Goal: Book appointment/travel/reservation

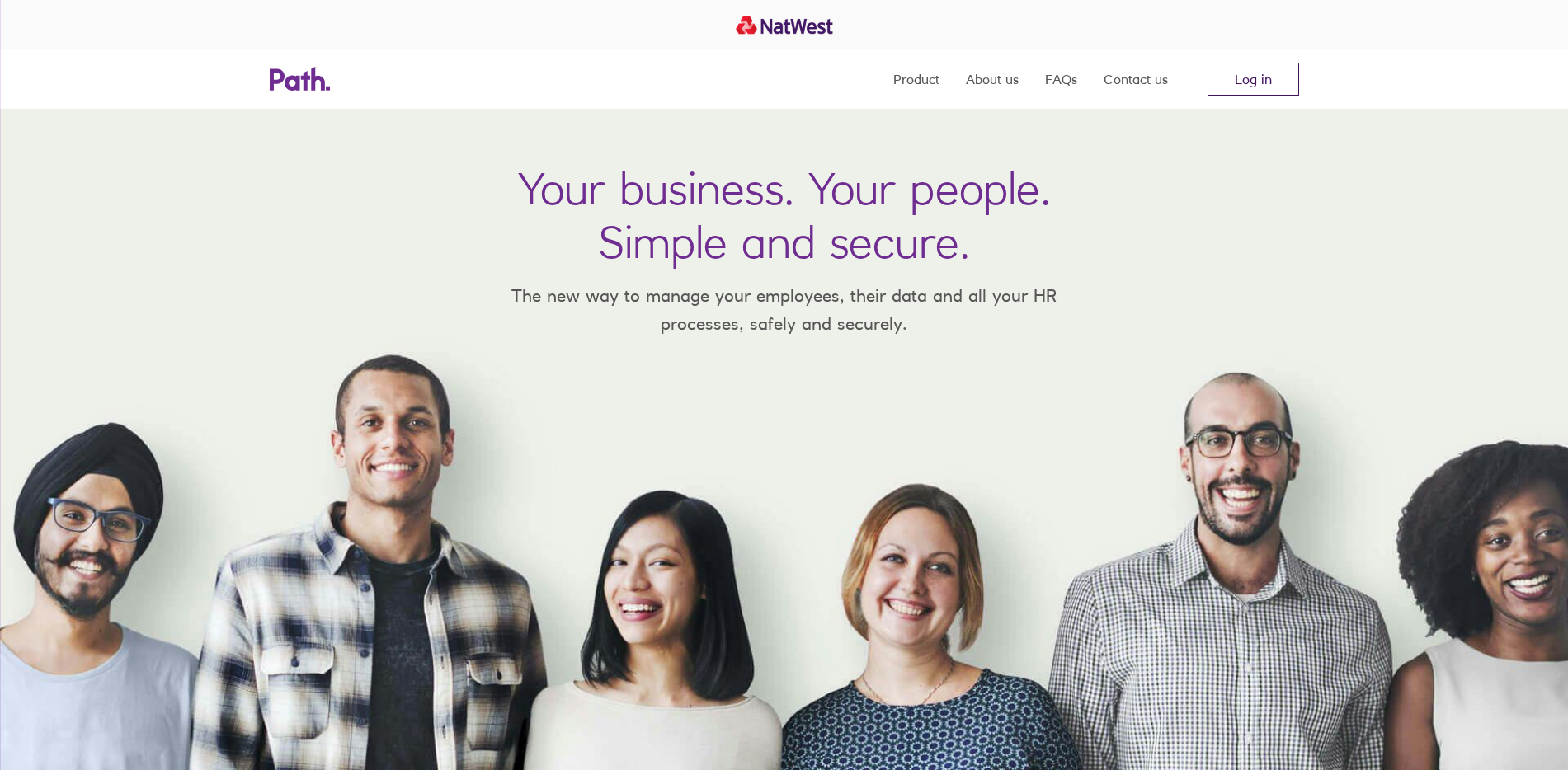
click at [1248, 81] on link "Log in" at bounding box center [1253, 79] width 91 height 33
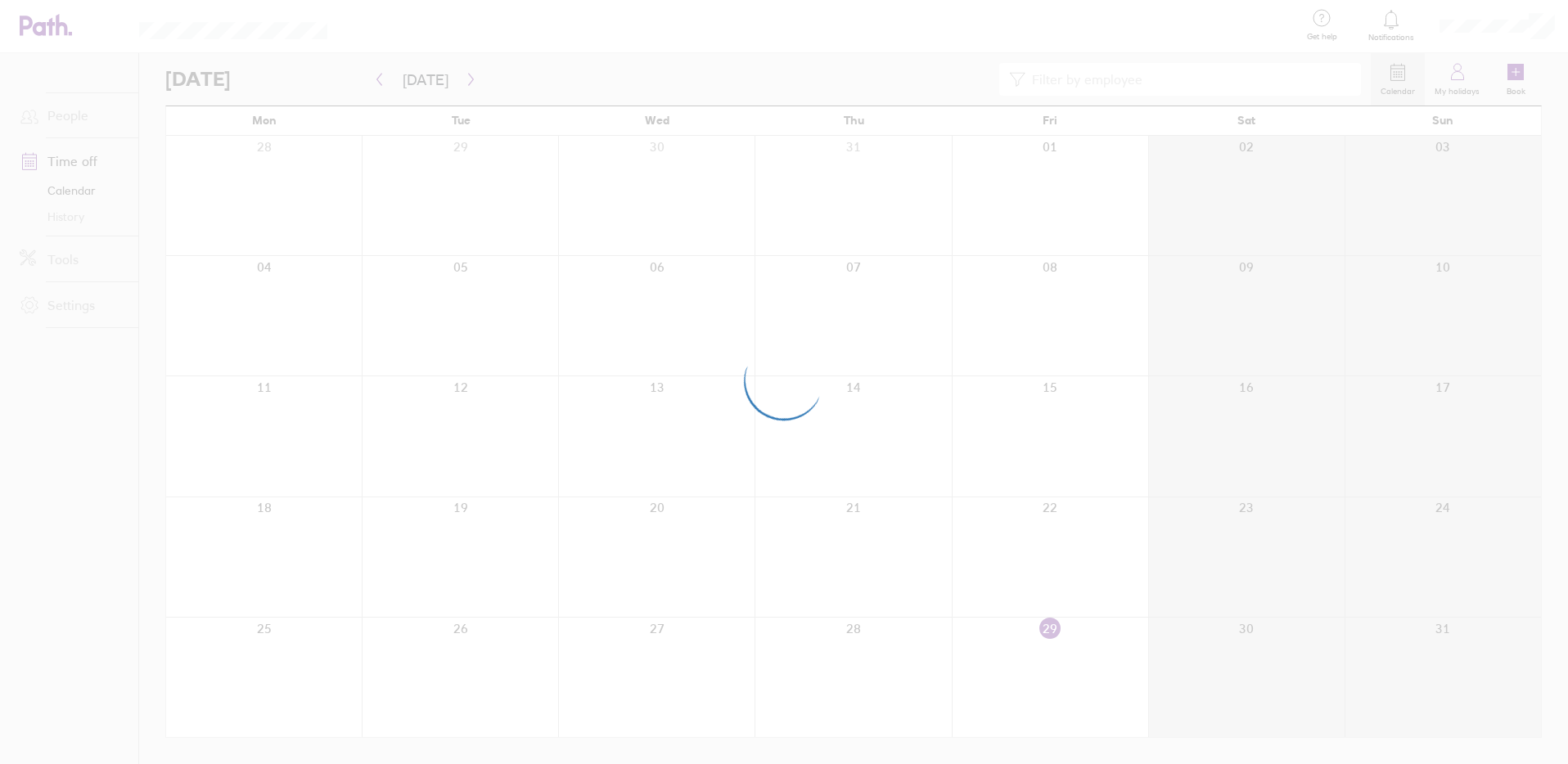
click at [968, 293] on div at bounding box center [784, 382] width 1568 height 764
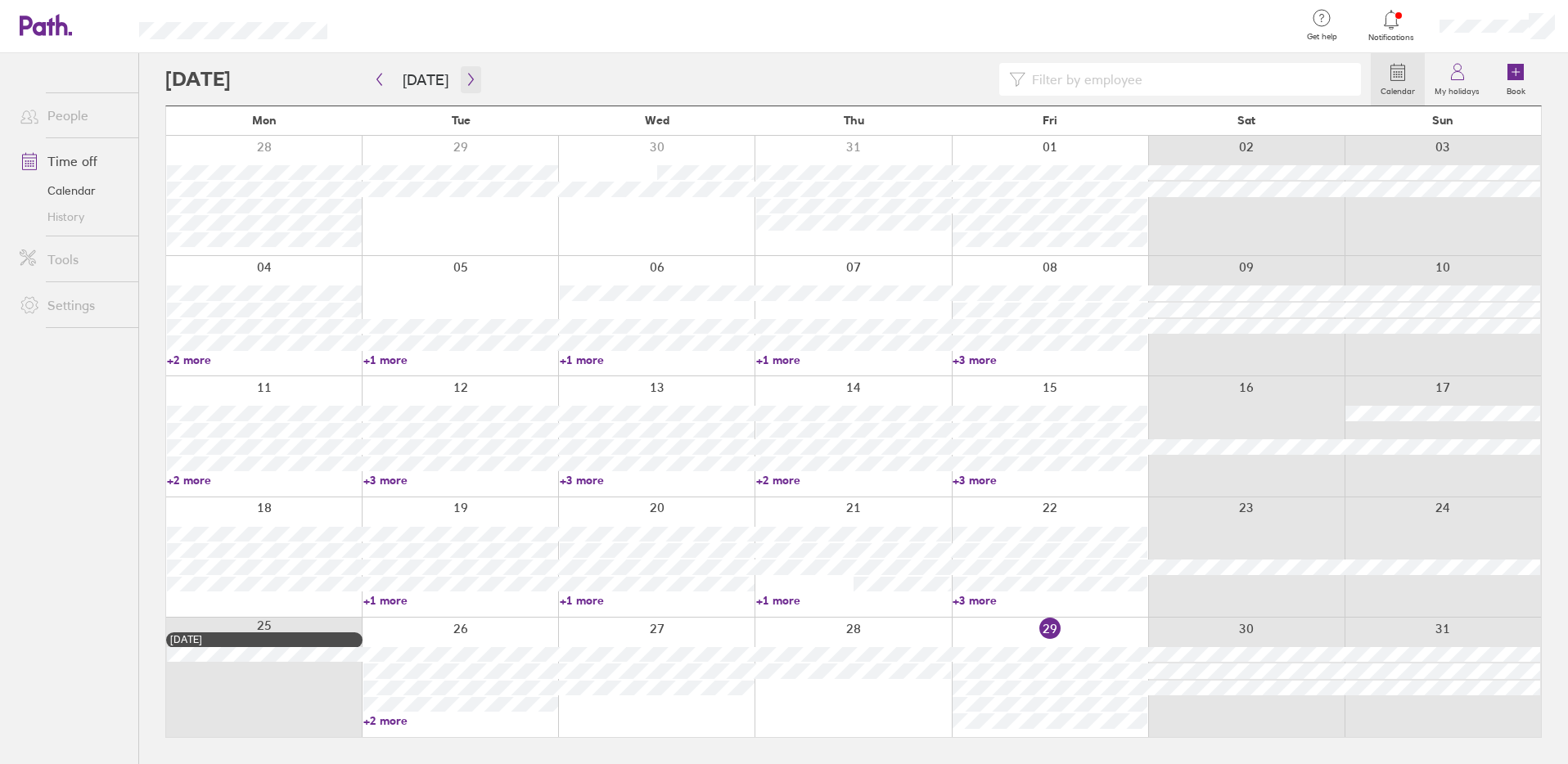
click at [465, 85] on icon "button" at bounding box center [470, 80] width 12 height 13
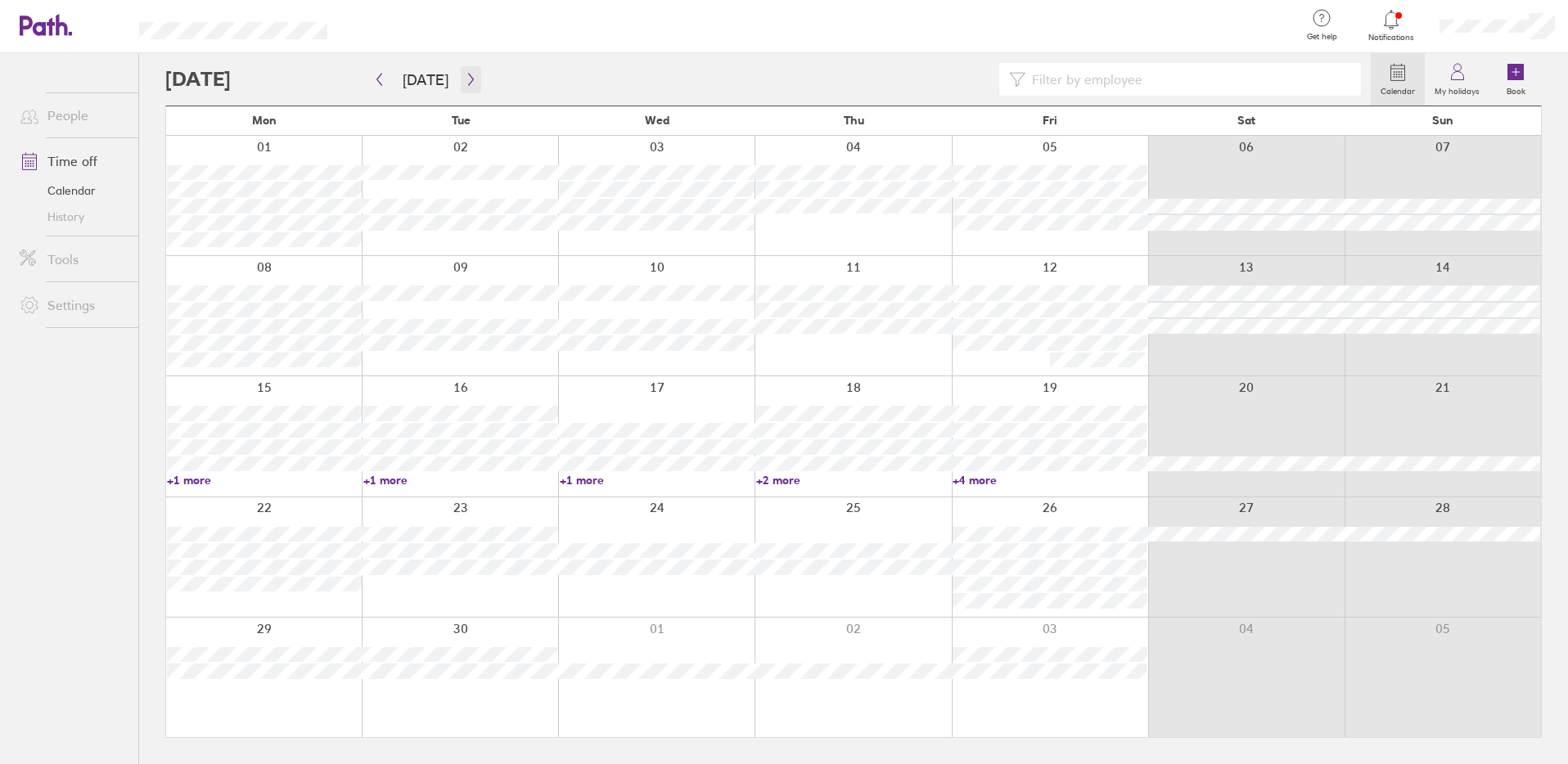
click at [465, 82] on icon "button" at bounding box center [470, 80] width 12 height 13
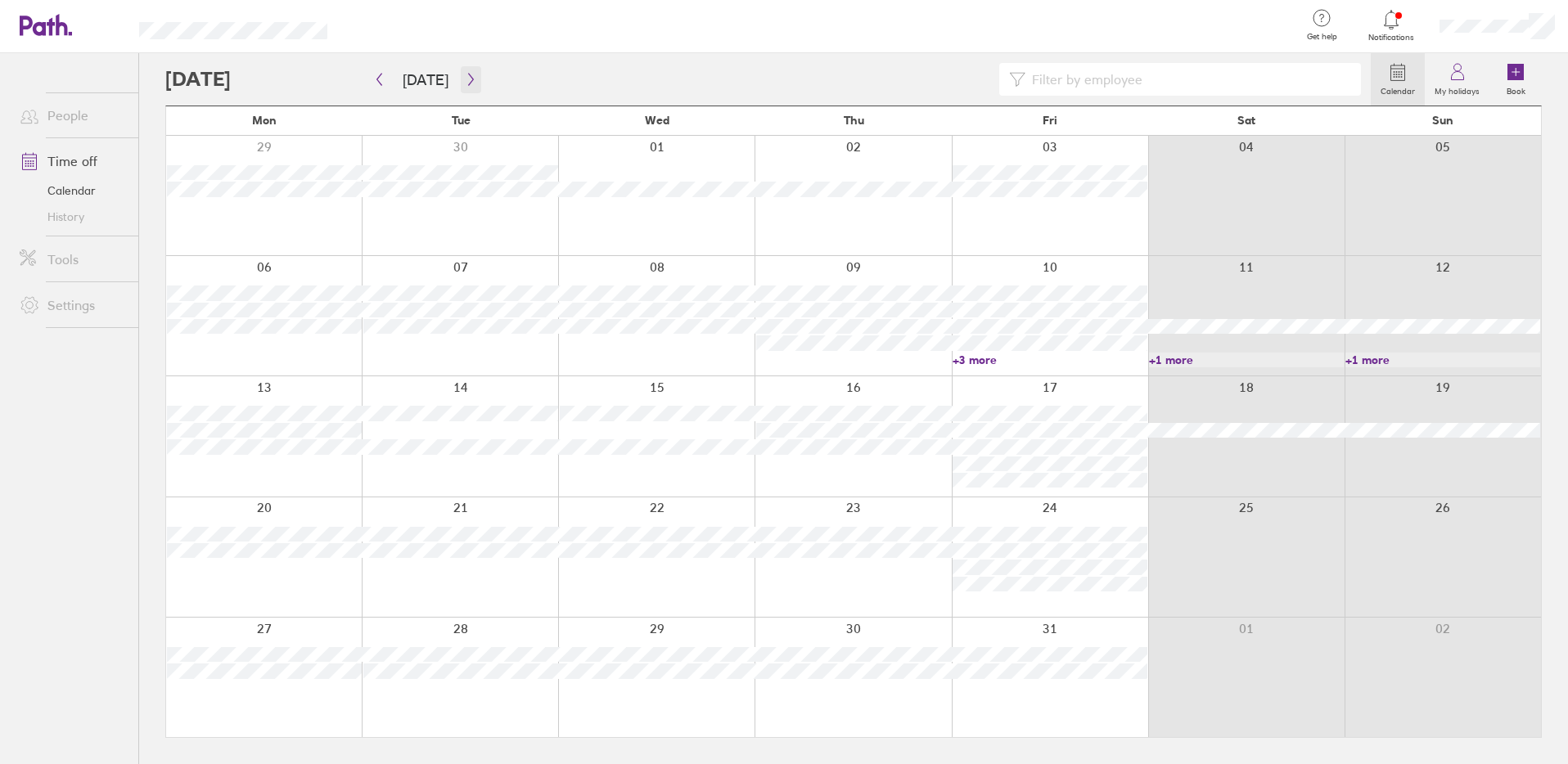
click at [468, 82] on icon "button" at bounding box center [470, 80] width 5 height 12
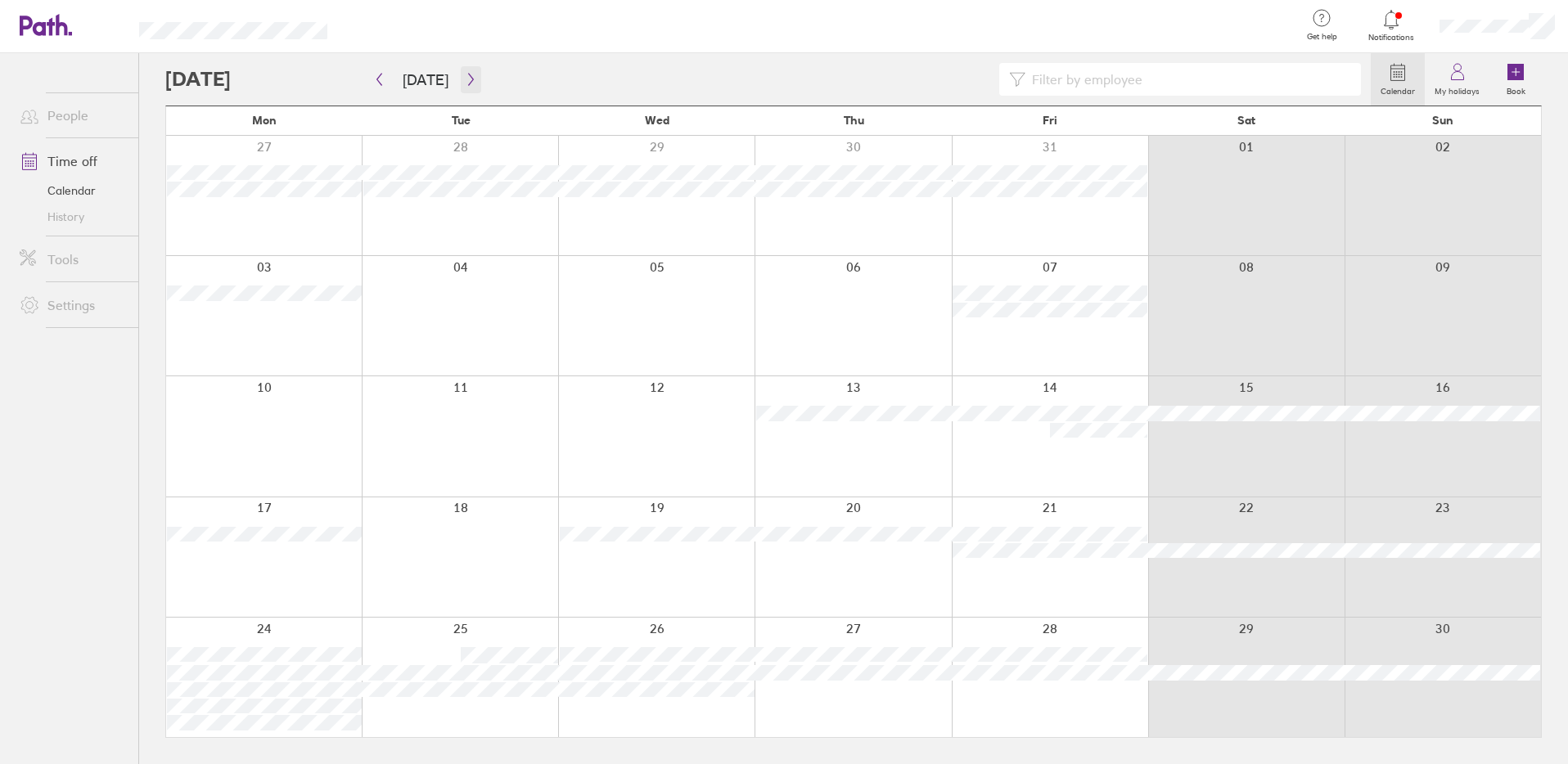
click at [468, 80] on icon "button" at bounding box center [470, 80] width 5 height 12
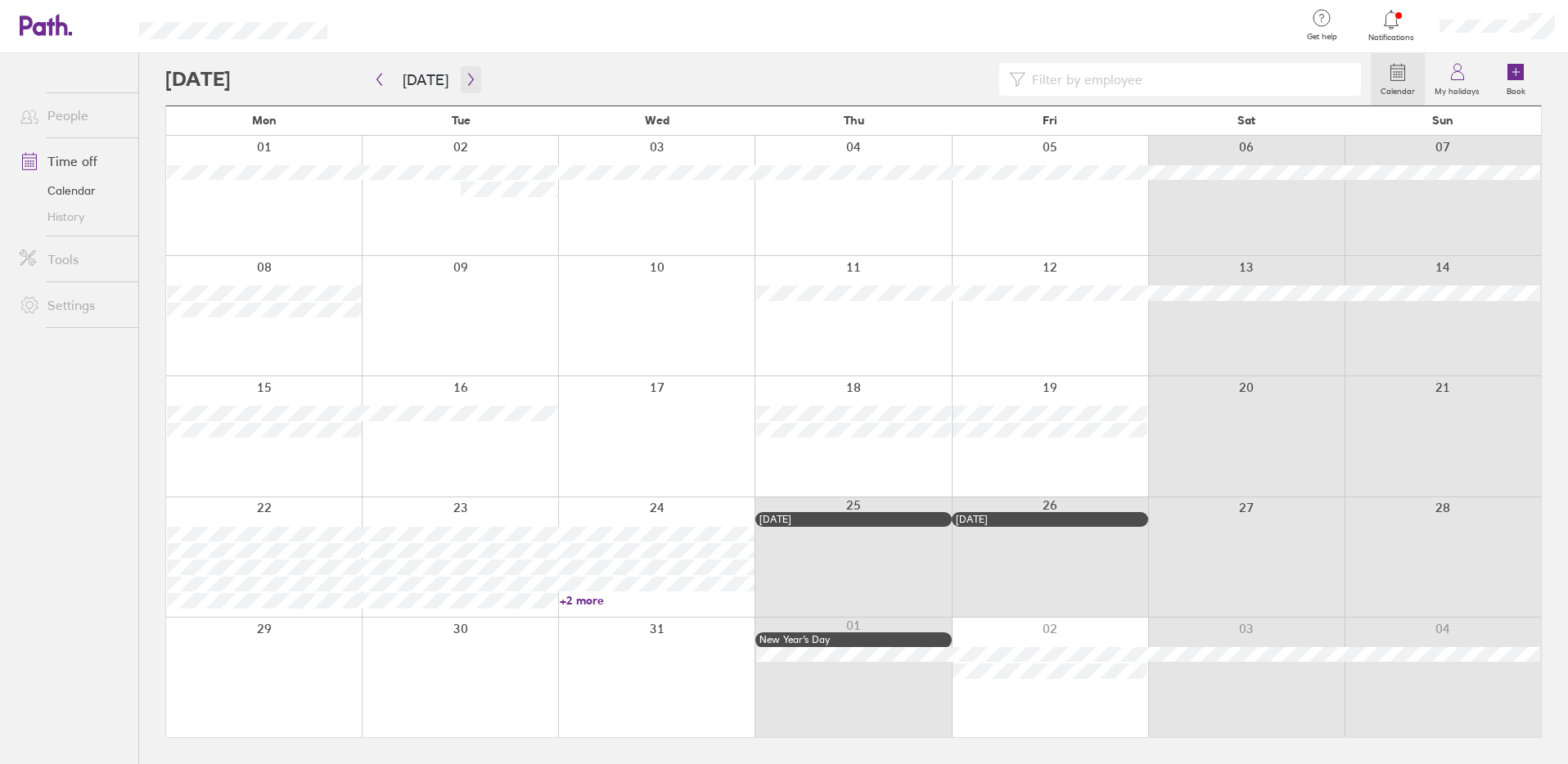
click at [460, 79] on button "button" at bounding box center [470, 80] width 21 height 27
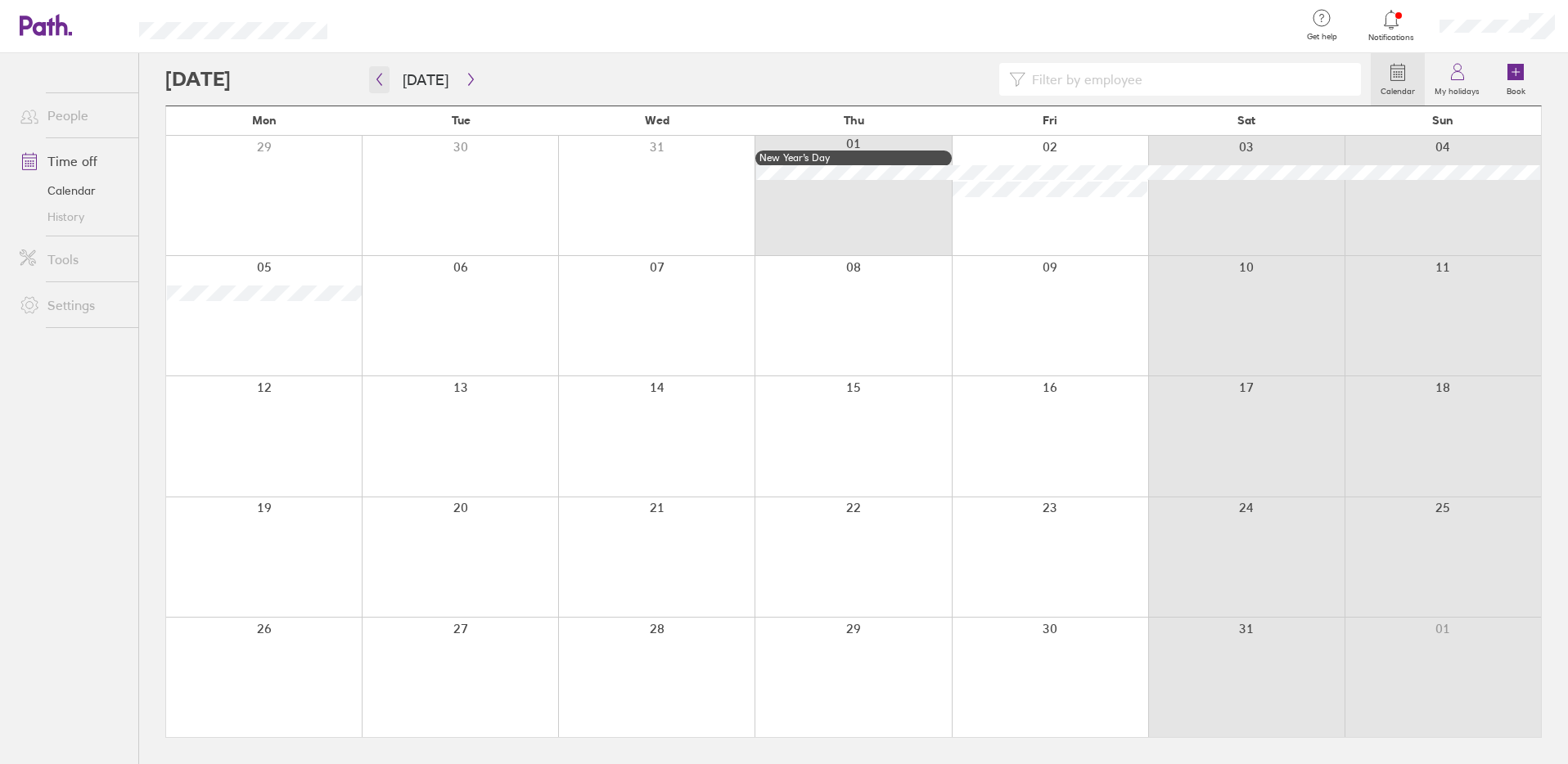
click at [369, 82] on button "button" at bounding box center [379, 80] width 21 height 27
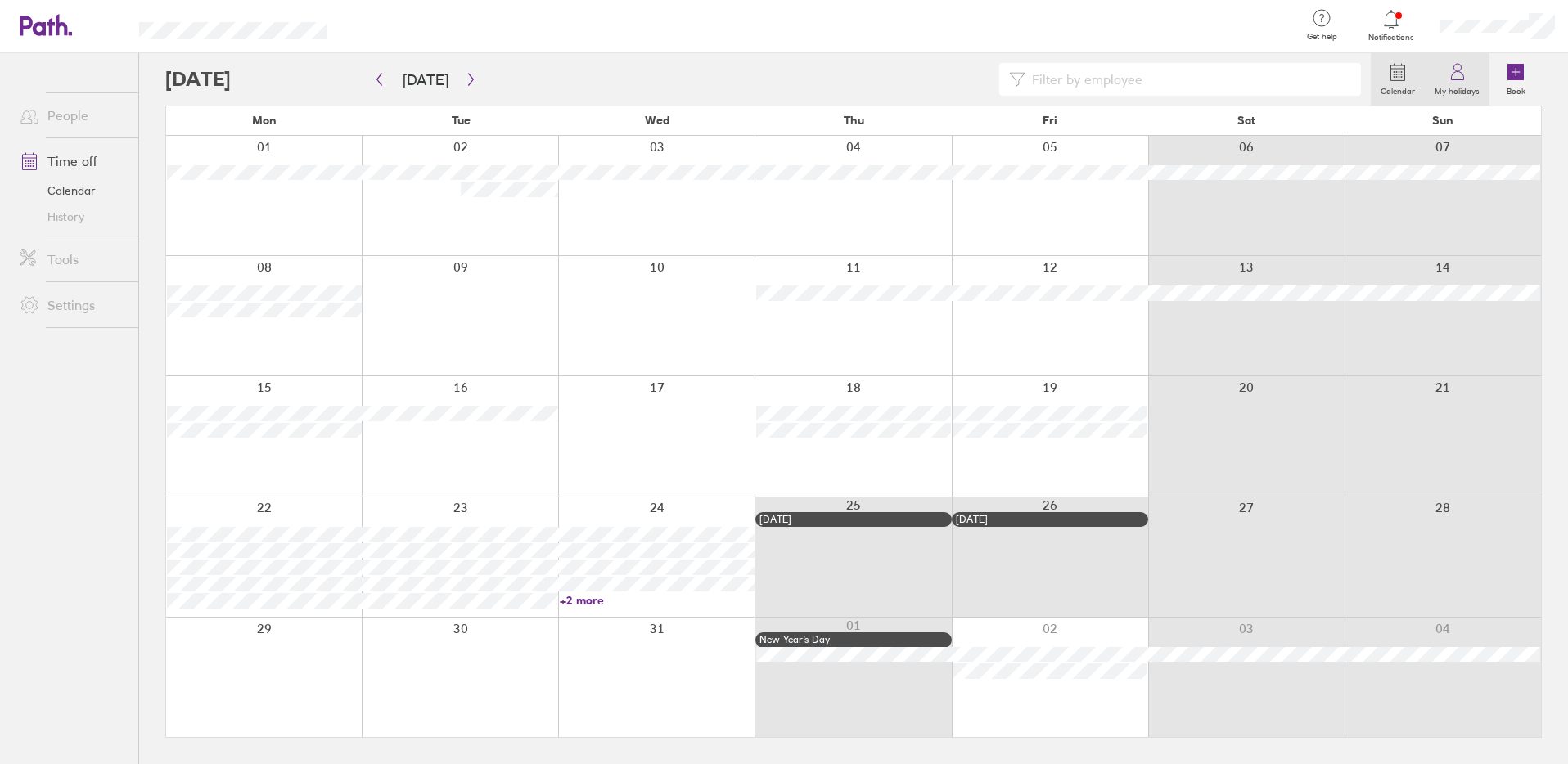
click at [1471, 74] on link "My holidays" at bounding box center [1457, 79] width 65 height 52
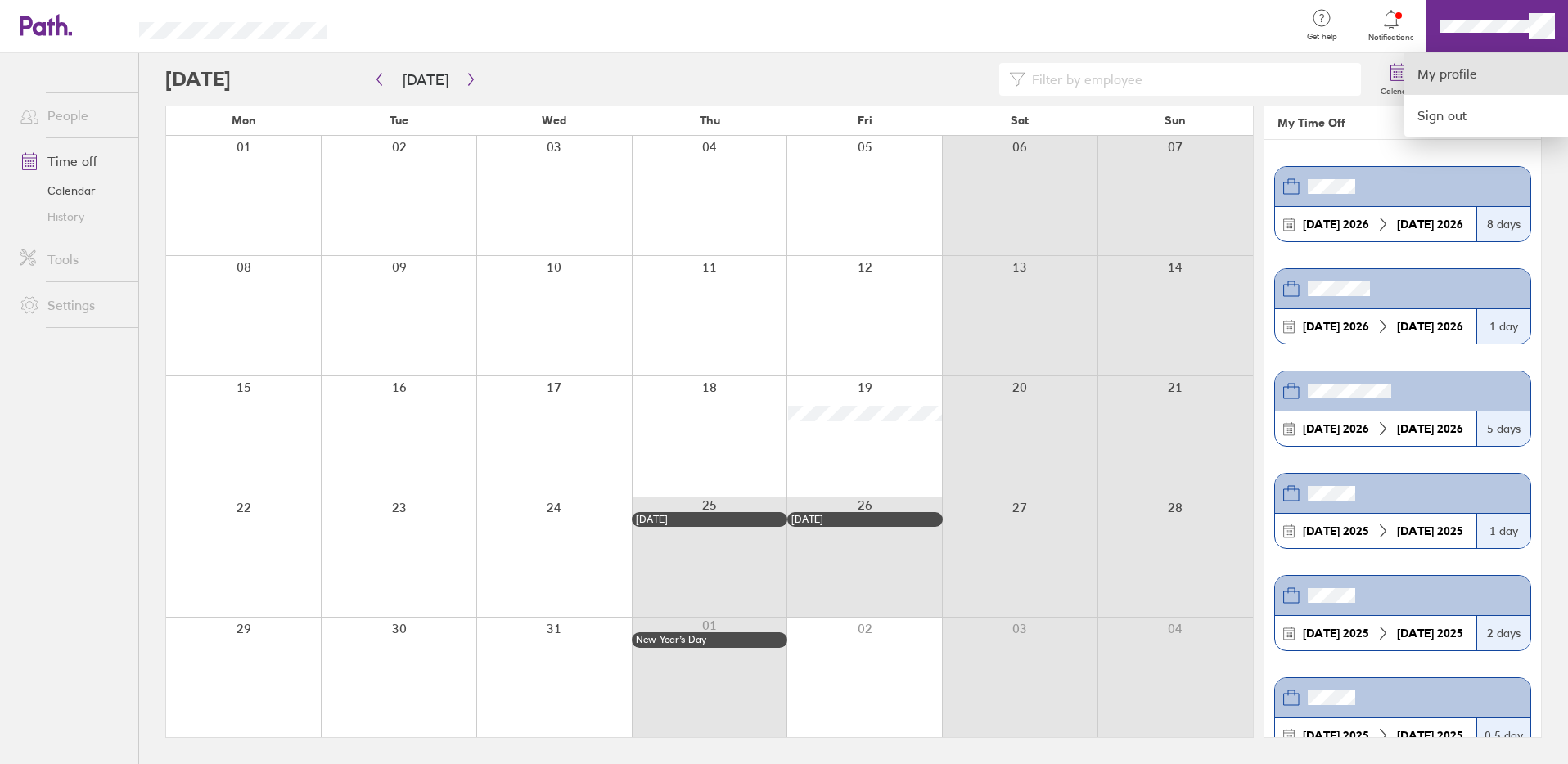
click at [1473, 73] on link "My profile" at bounding box center [1485, 74] width 163 height 41
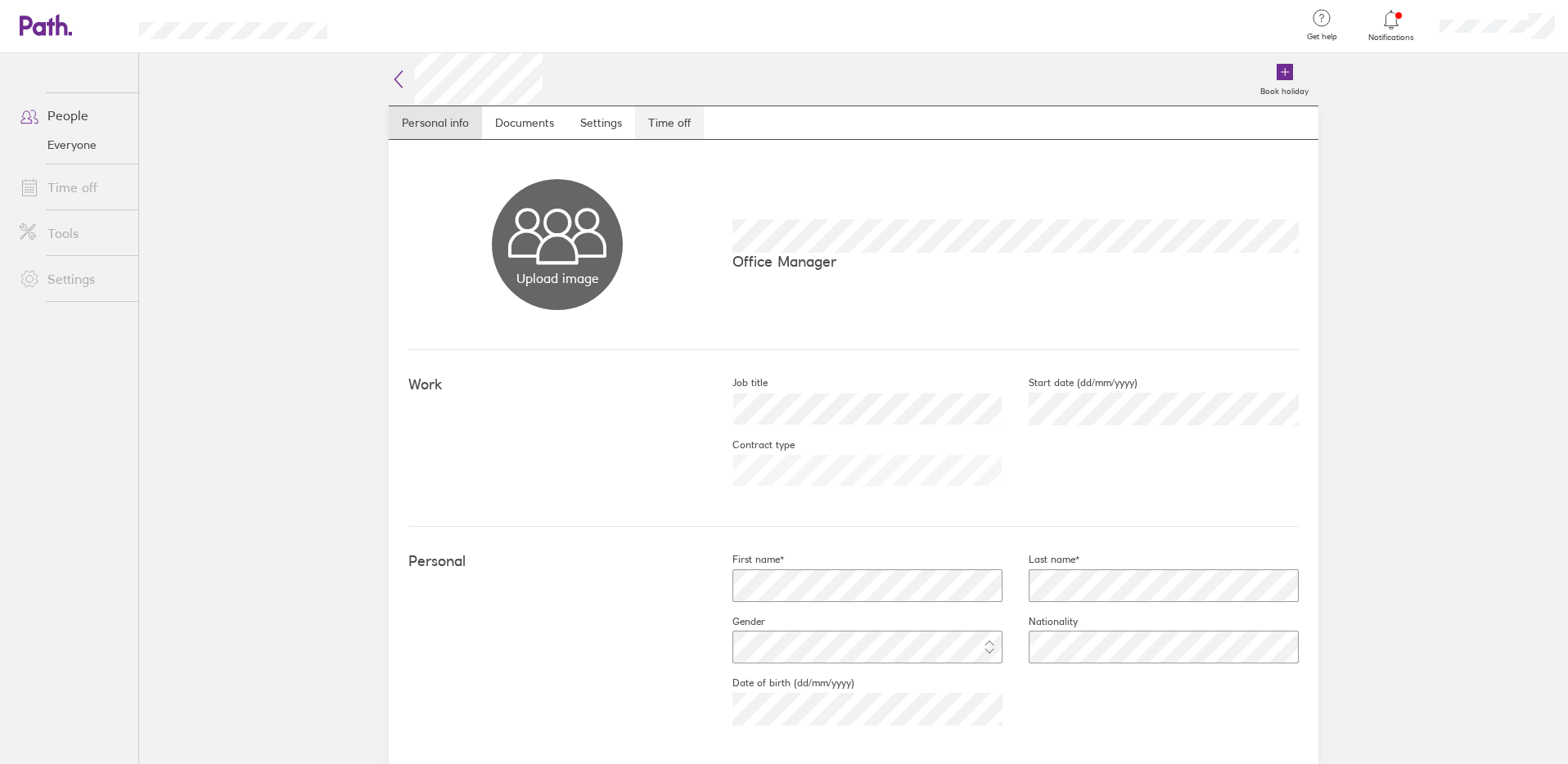
click at [638, 129] on link "Time off" at bounding box center [669, 122] width 69 height 32
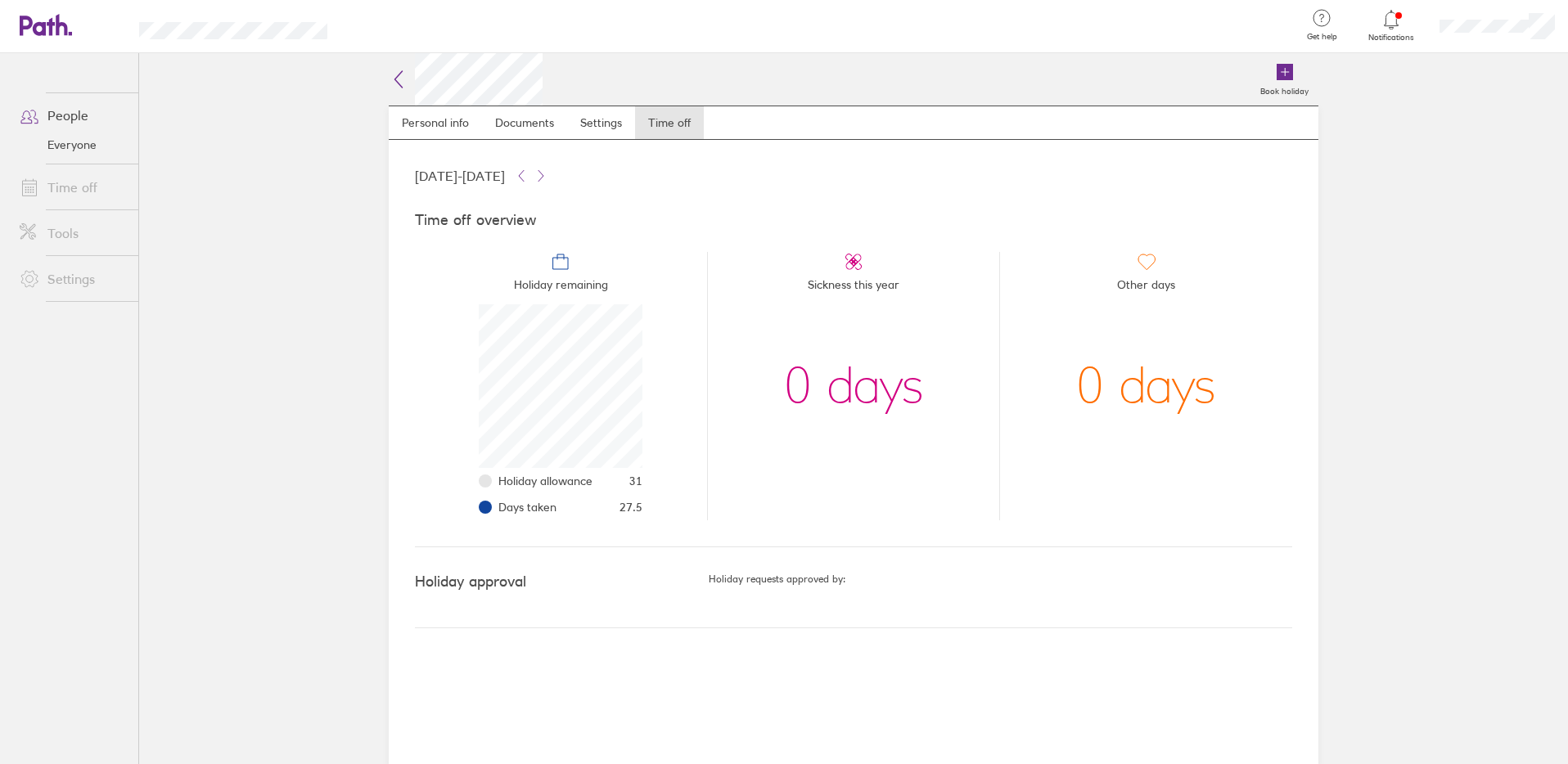
scroll to position [163, 163]
click at [83, 116] on link "People" at bounding box center [72, 114] width 132 height 32
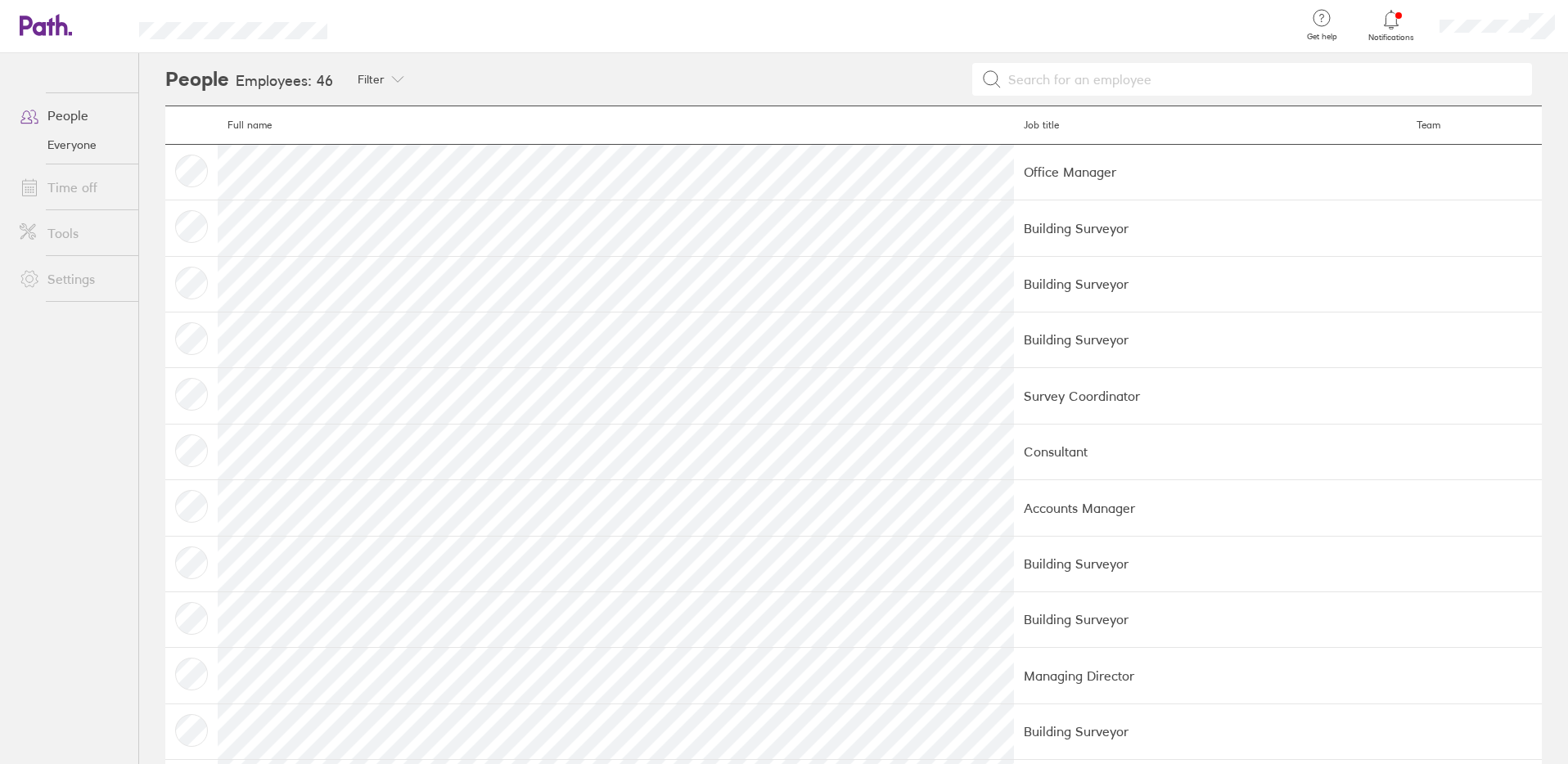
click at [79, 145] on link "Everyone" at bounding box center [72, 145] width 132 height 27
click at [73, 188] on link "Time off" at bounding box center [72, 187] width 132 height 32
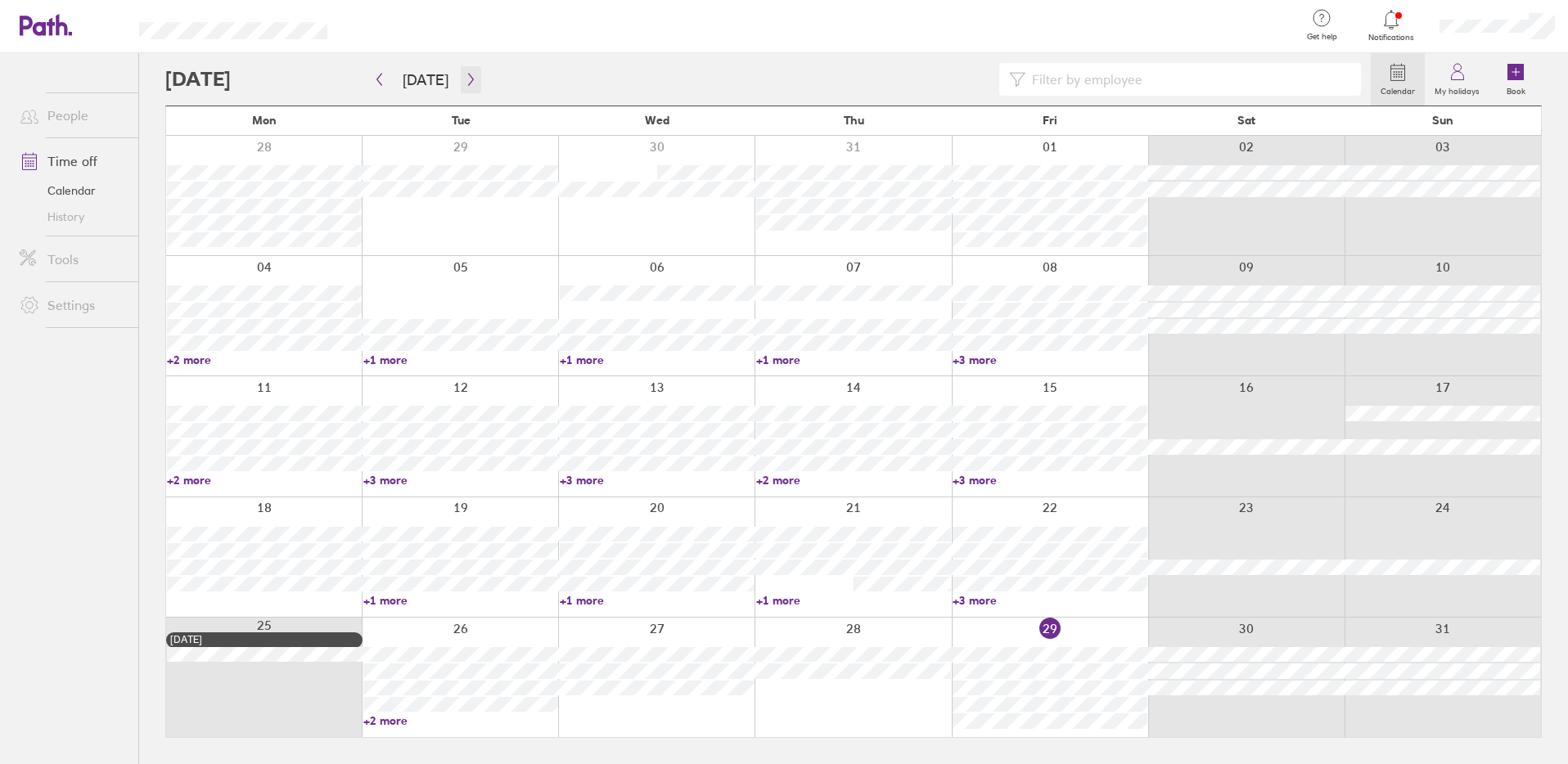
click at [465, 84] on icon "button" at bounding box center [470, 80] width 12 height 13
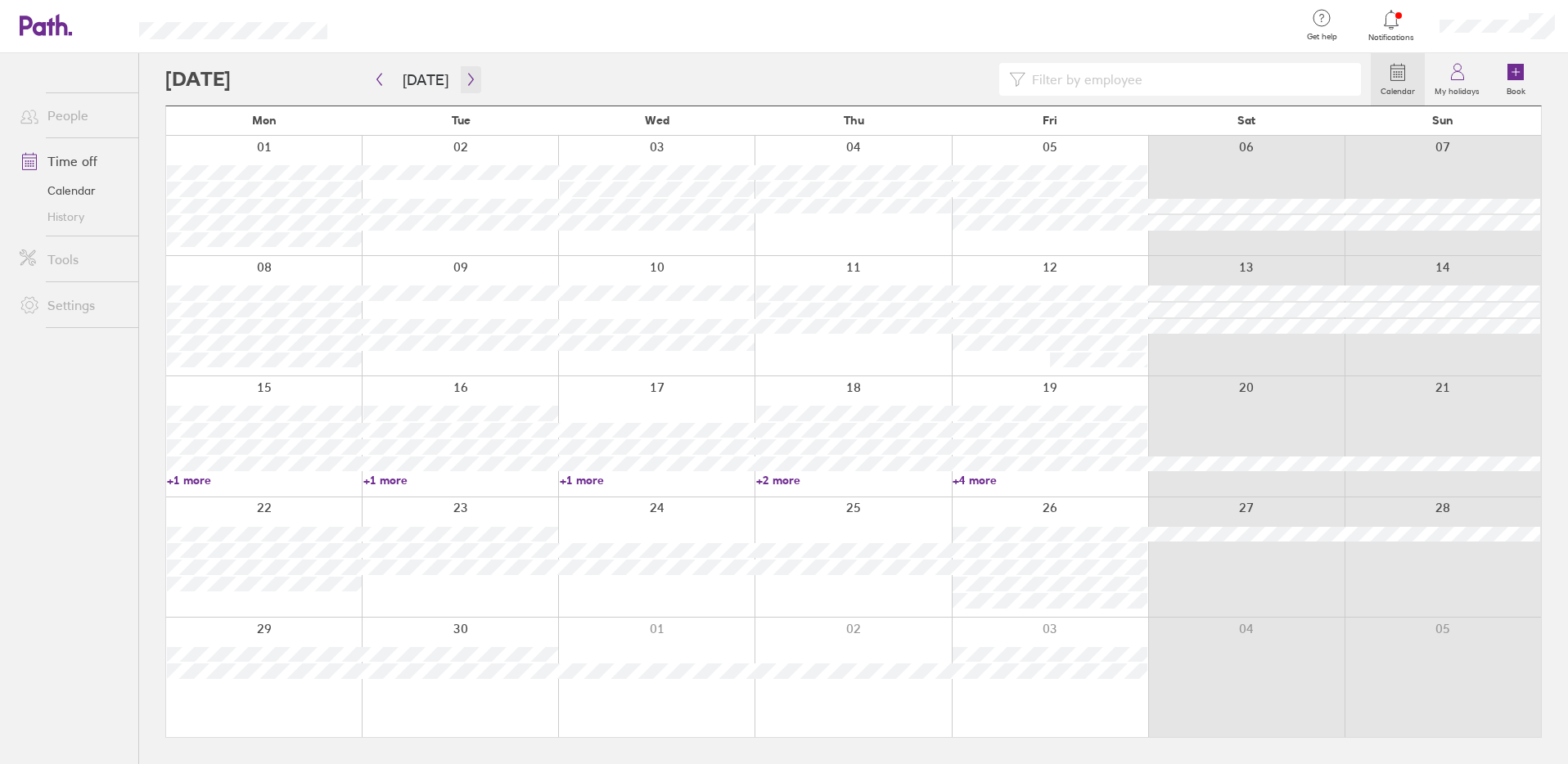
click at [465, 82] on icon "button" at bounding box center [470, 80] width 12 height 13
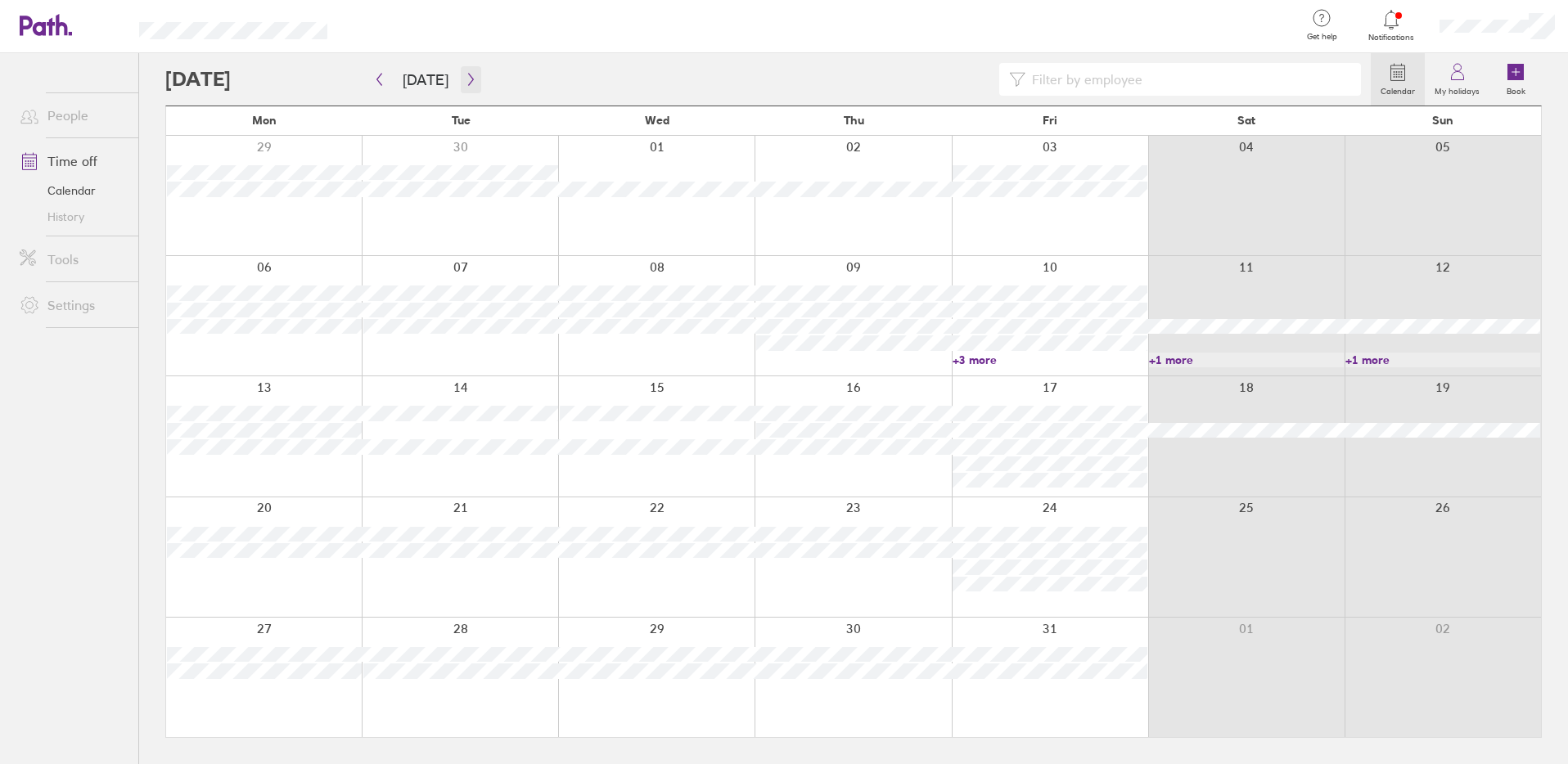
click at [465, 81] on icon "button" at bounding box center [470, 80] width 12 height 13
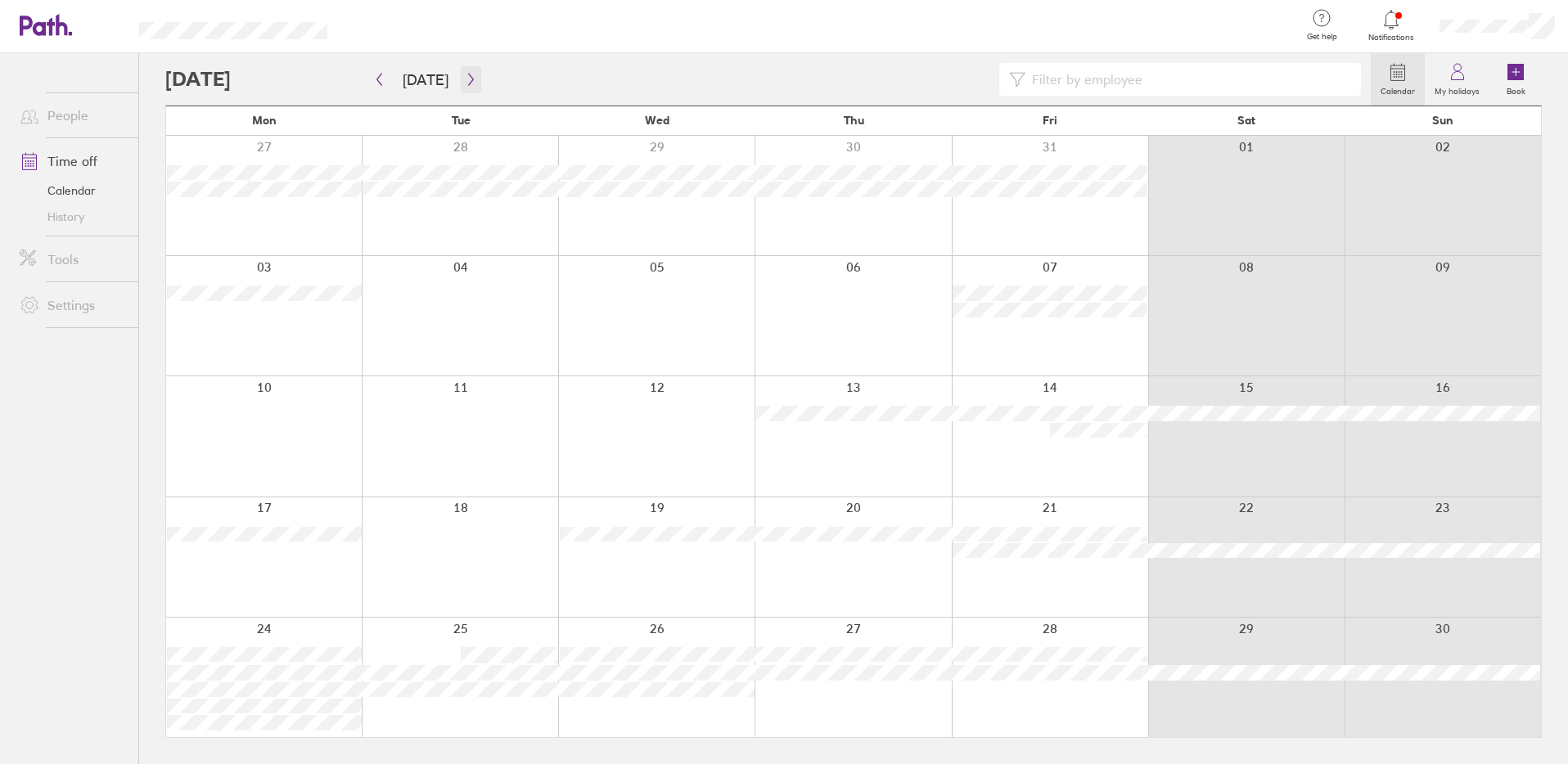
click at [465, 83] on icon "button" at bounding box center [470, 80] width 12 height 13
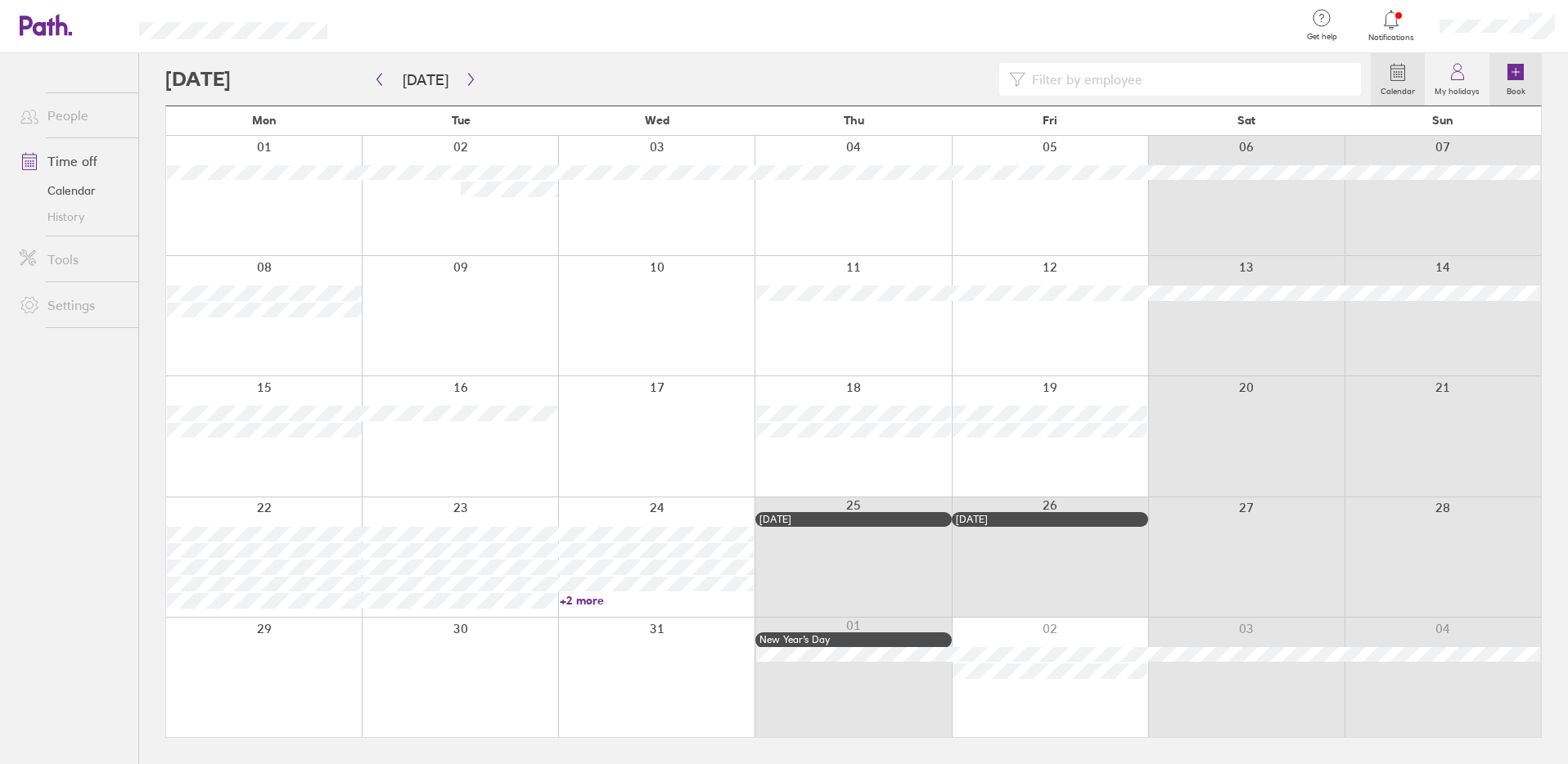
click at [1499, 82] on label "Book" at bounding box center [1516, 90] width 38 height 15
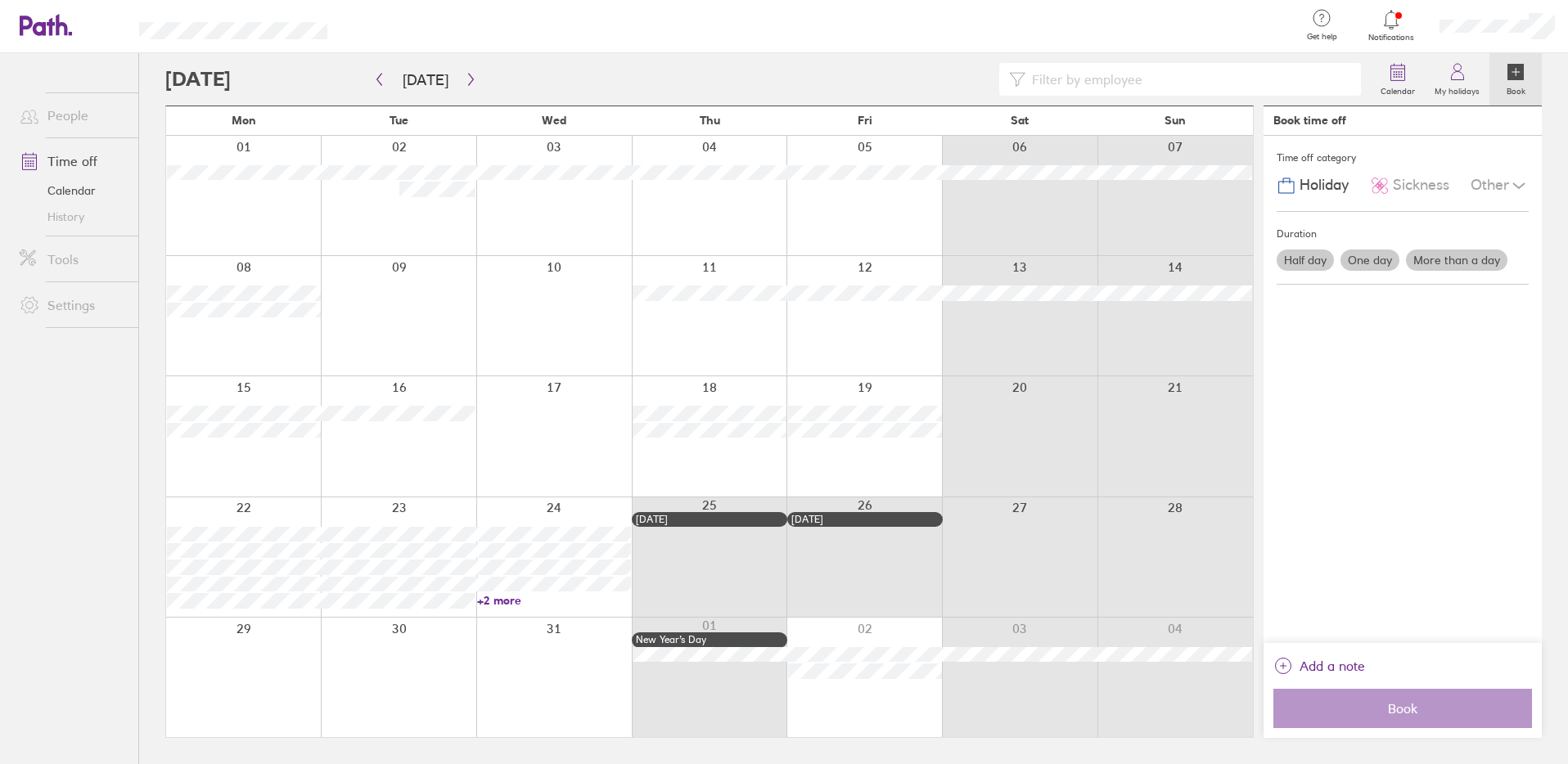
click at [1390, 261] on label "One day" at bounding box center [1370, 260] width 59 height 22
click at [0, 0] on input "One day" at bounding box center [0, 0] width 0 height 0
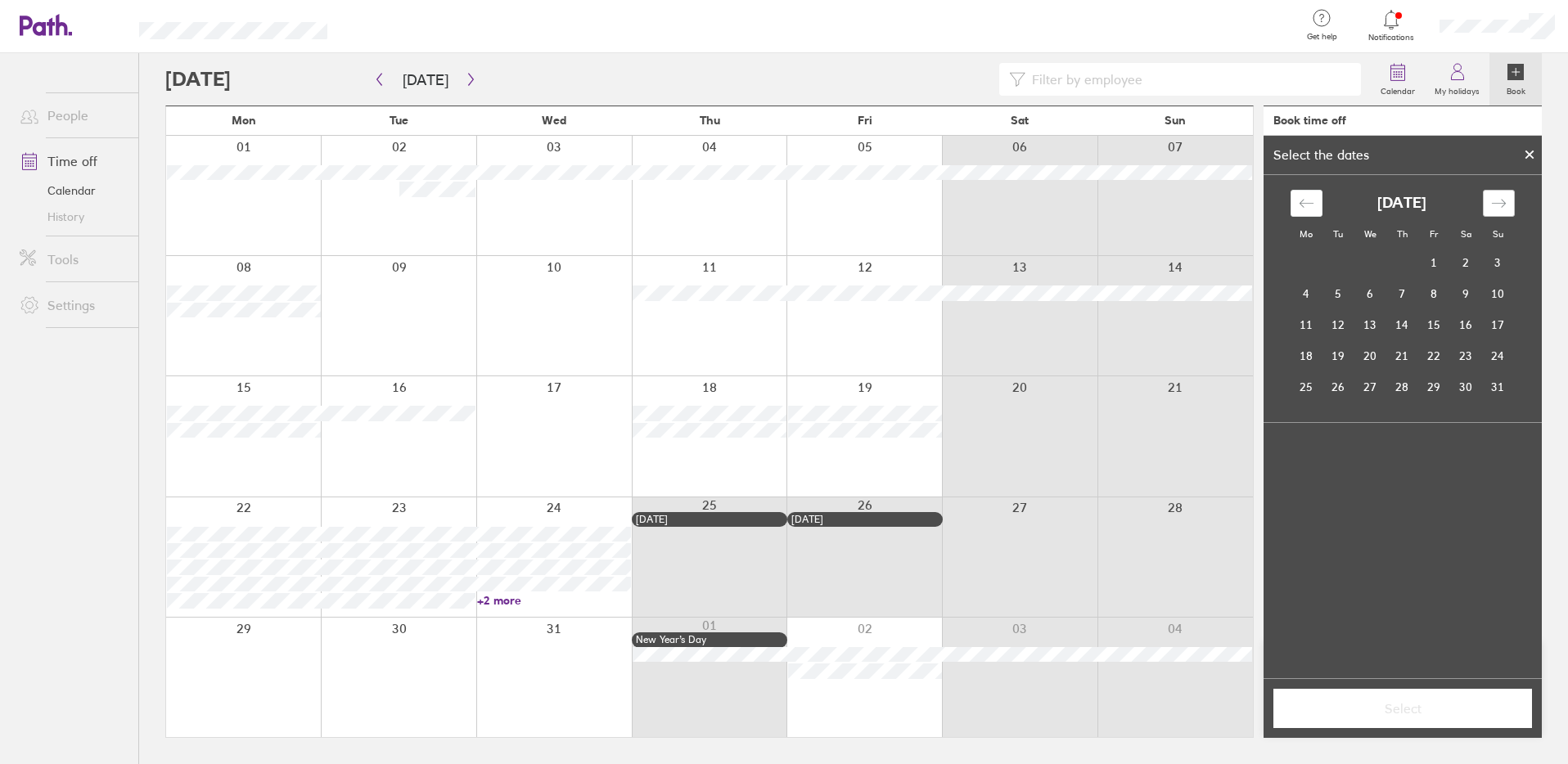
click at [1507, 205] on div "Move forward to switch to the next month." at bounding box center [1498, 203] width 32 height 27
click at [1506, 205] on div "Move forward to switch to the next month." at bounding box center [1498, 203] width 32 height 27
click at [1506, 206] on icon "Move forward to switch to the next month." at bounding box center [1498, 203] width 16 height 16
click at [1505, 206] on icon "Move forward to switch to the next month." at bounding box center [1498, 203] width 16 height 16
click at [1345, 333] on td "16" at bounding box center [1338, 324] width 32 height 31
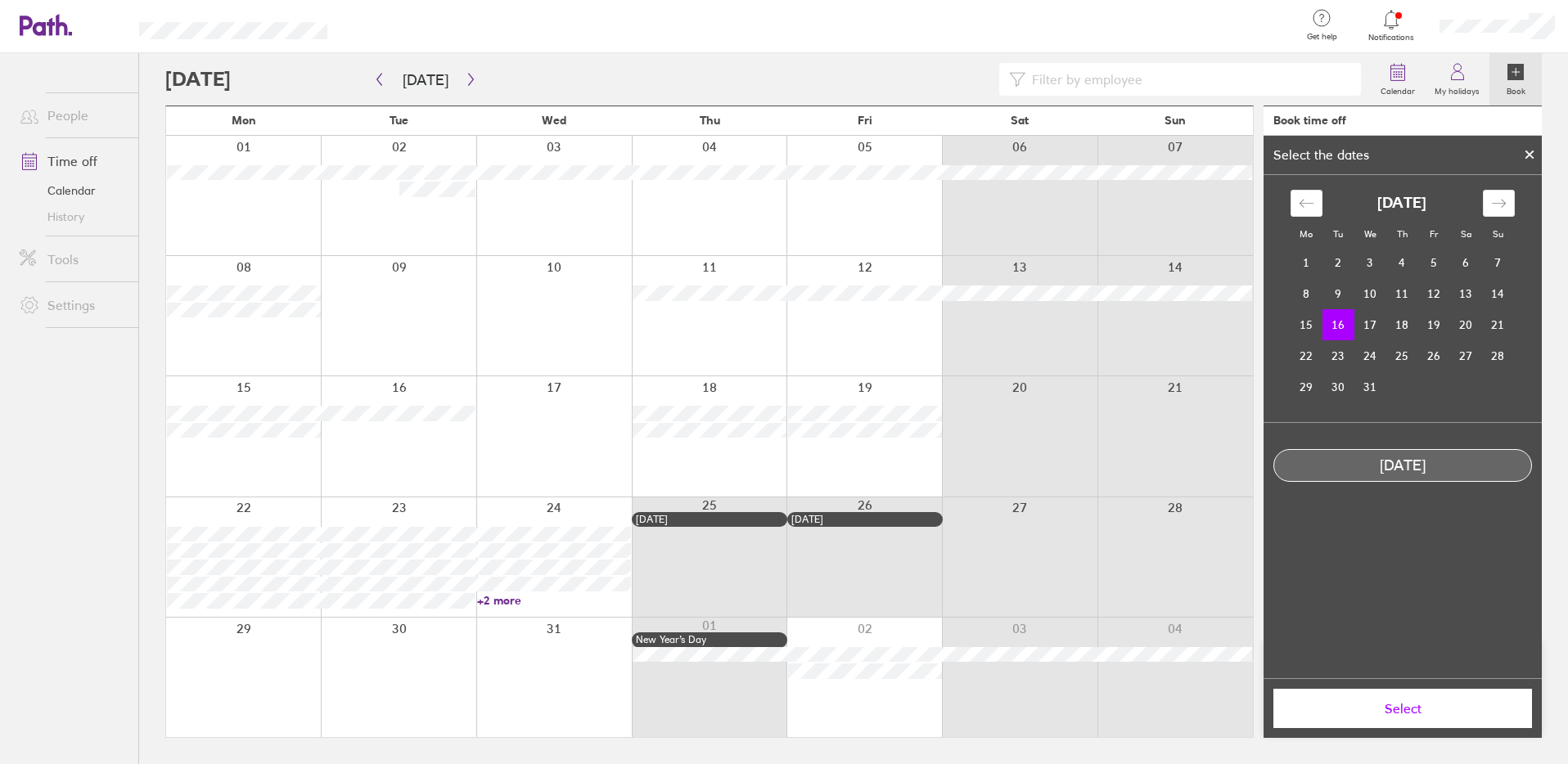
click at [1528, 152] on icon at bounding box center [1529, 154] width 12 height 10
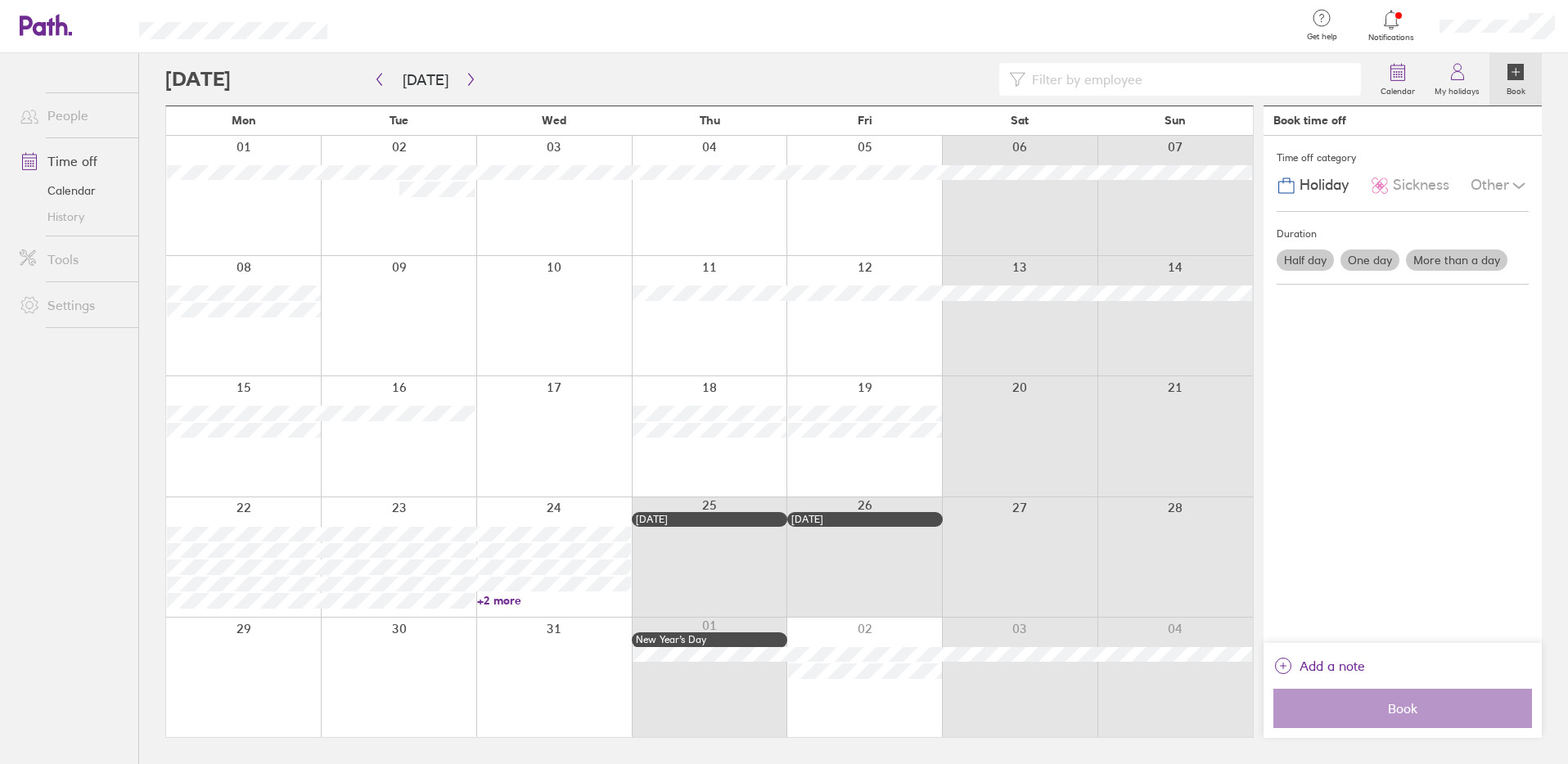
click at [1441, 255] on label "More than a day" at bounding box center [1456, 260] width 101 height 22
click at [0, 0] on input "More than a day" at bounding box center [0, 0] width 0 height 0
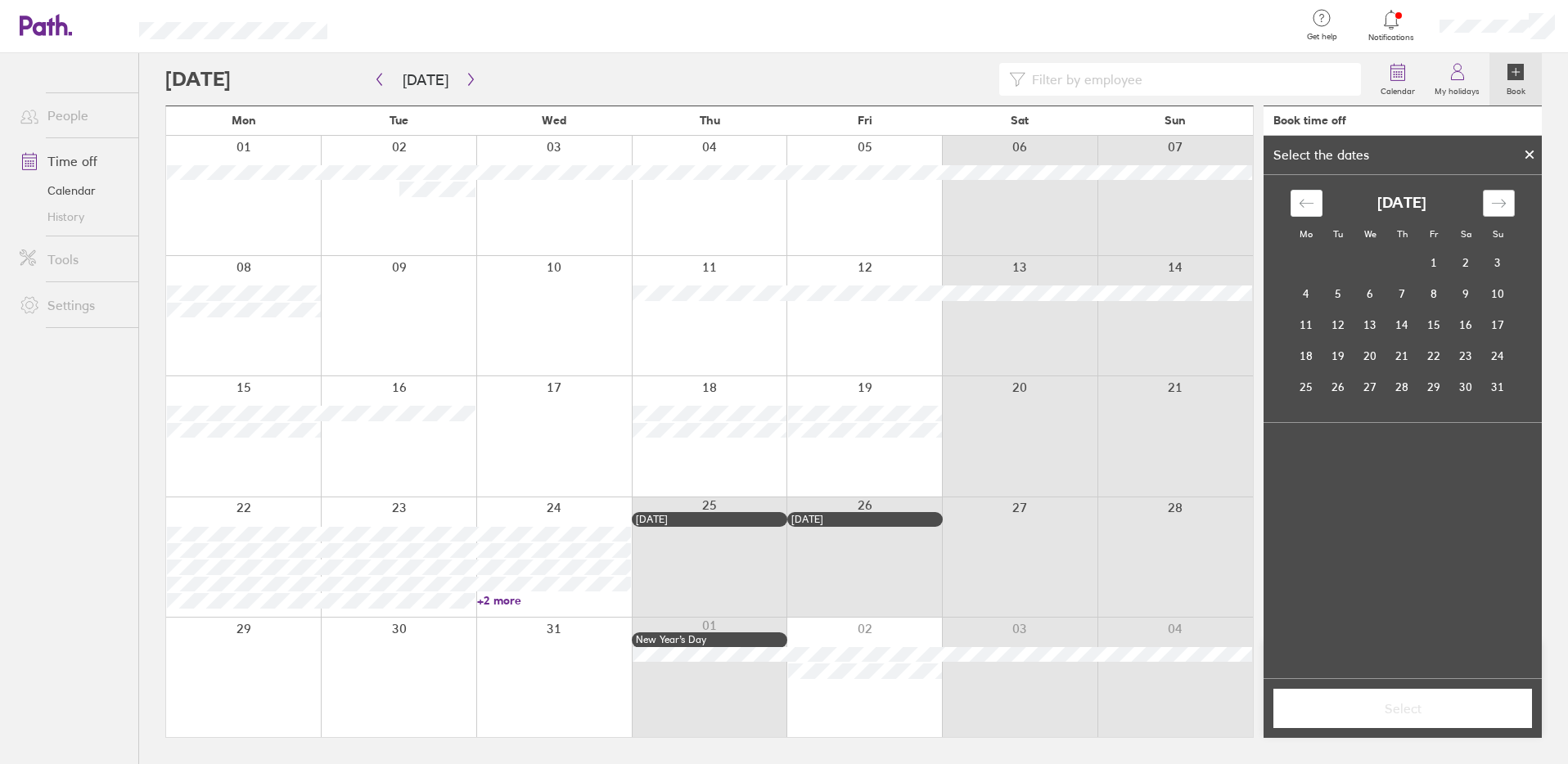
click at [1496, 205] on icon "Move forward to switch to the next month." at bounding box center [1498, 203] width 16 height 16
click at [1483, 207] on div "Move forward to switch to the next month." at bounding box center [1498, 203] width 32 height 27
click at [1483, 207] on div "Move forward to switch to the next month." at bounding box center [1498, 203] width 32 height 27
click at [1338, 335] on td "16" at bounding box center [1338, 324] width 32 height 31
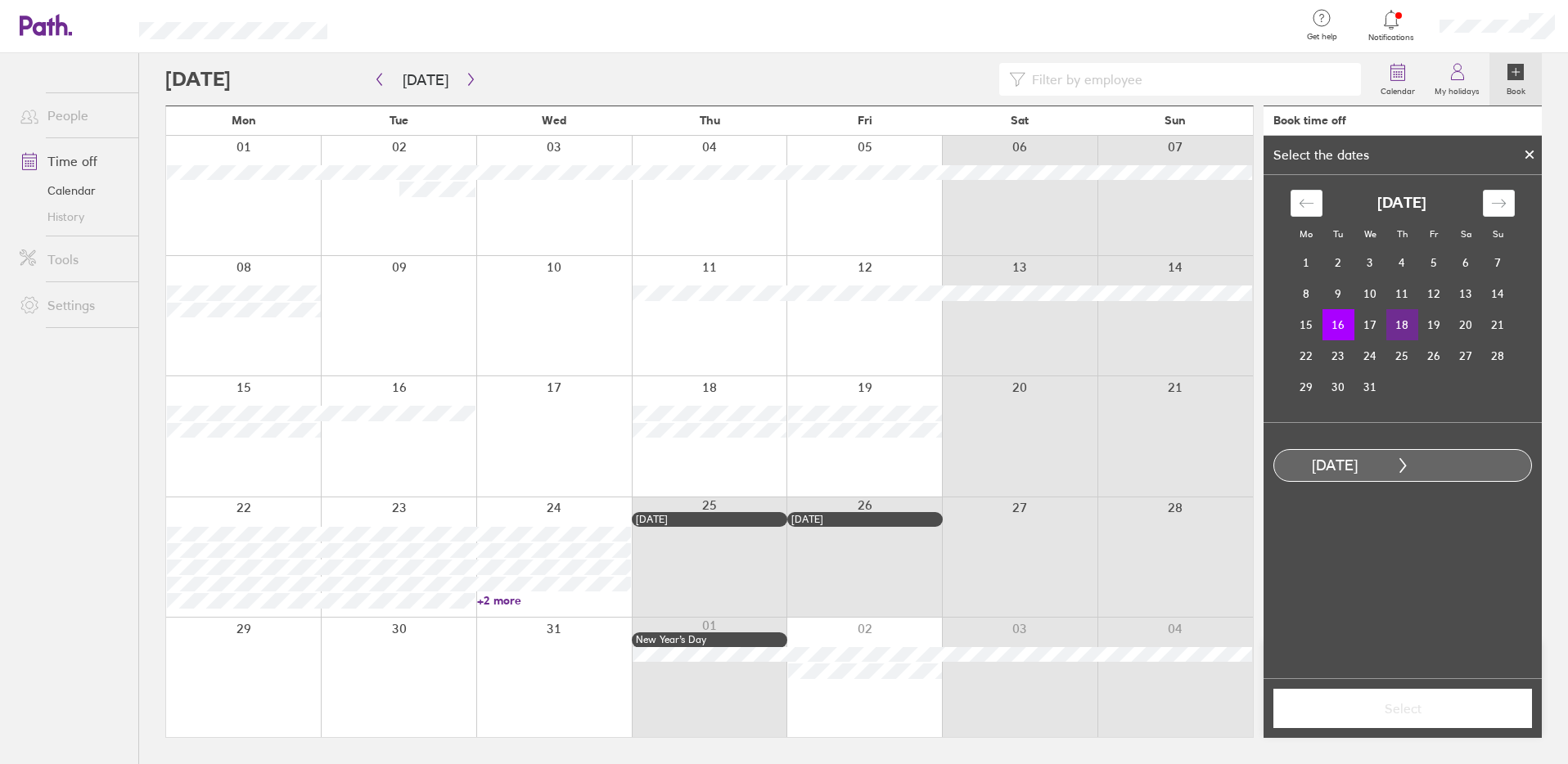
click at [1412, 328] on td "18" at bounding box center [1402, 324] width 32 height 31
click at [1420, 715] on button "Select" at bounding box center [1403, 708] width 259 height 39
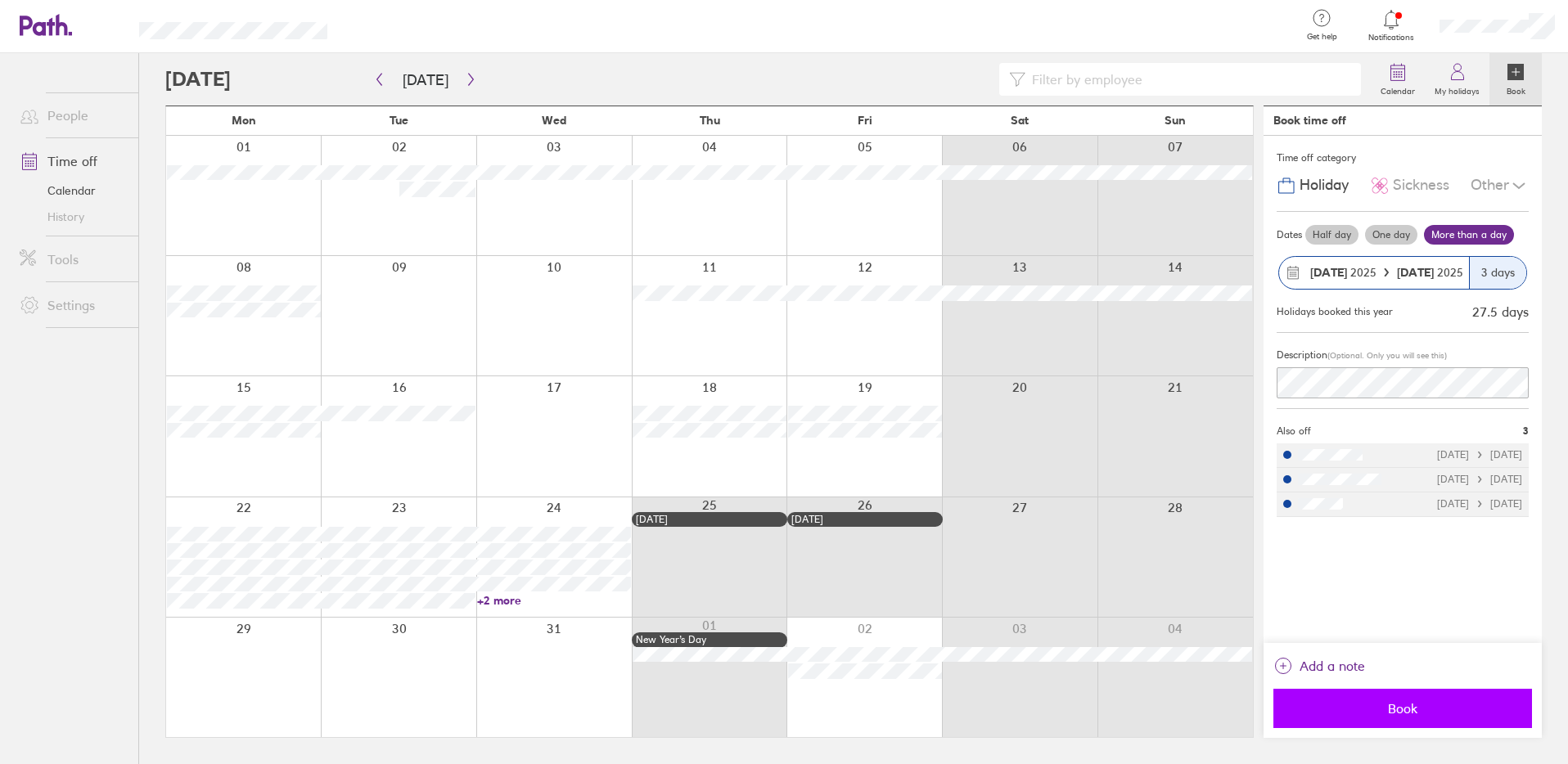
click at [1368, 720] on button "Book" at bounding box center [1403, 708] width 259 height 39
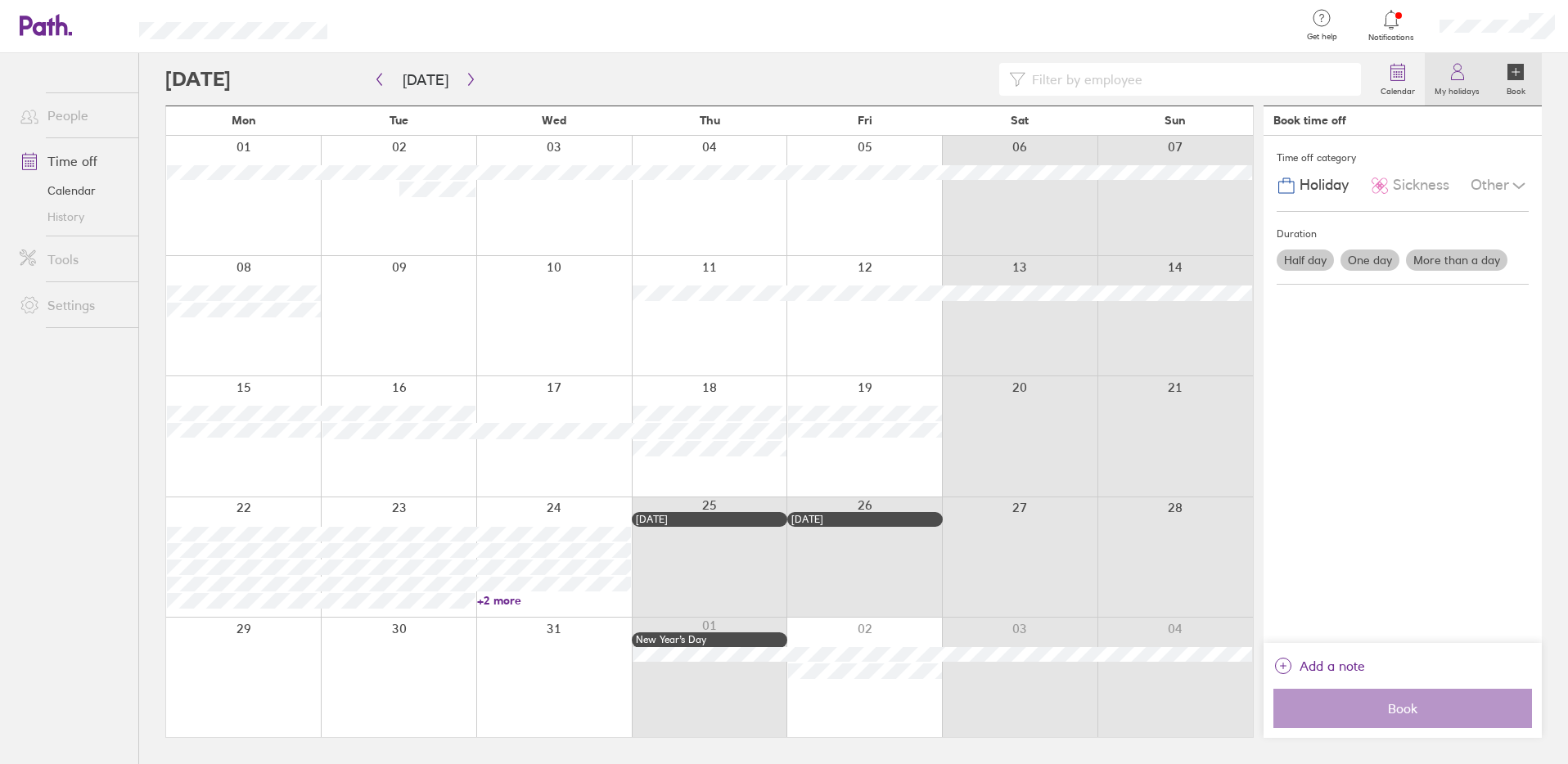
click at [1465, 83] on label "My holidays" at bounding box center [1457, 90] width 65 height 15
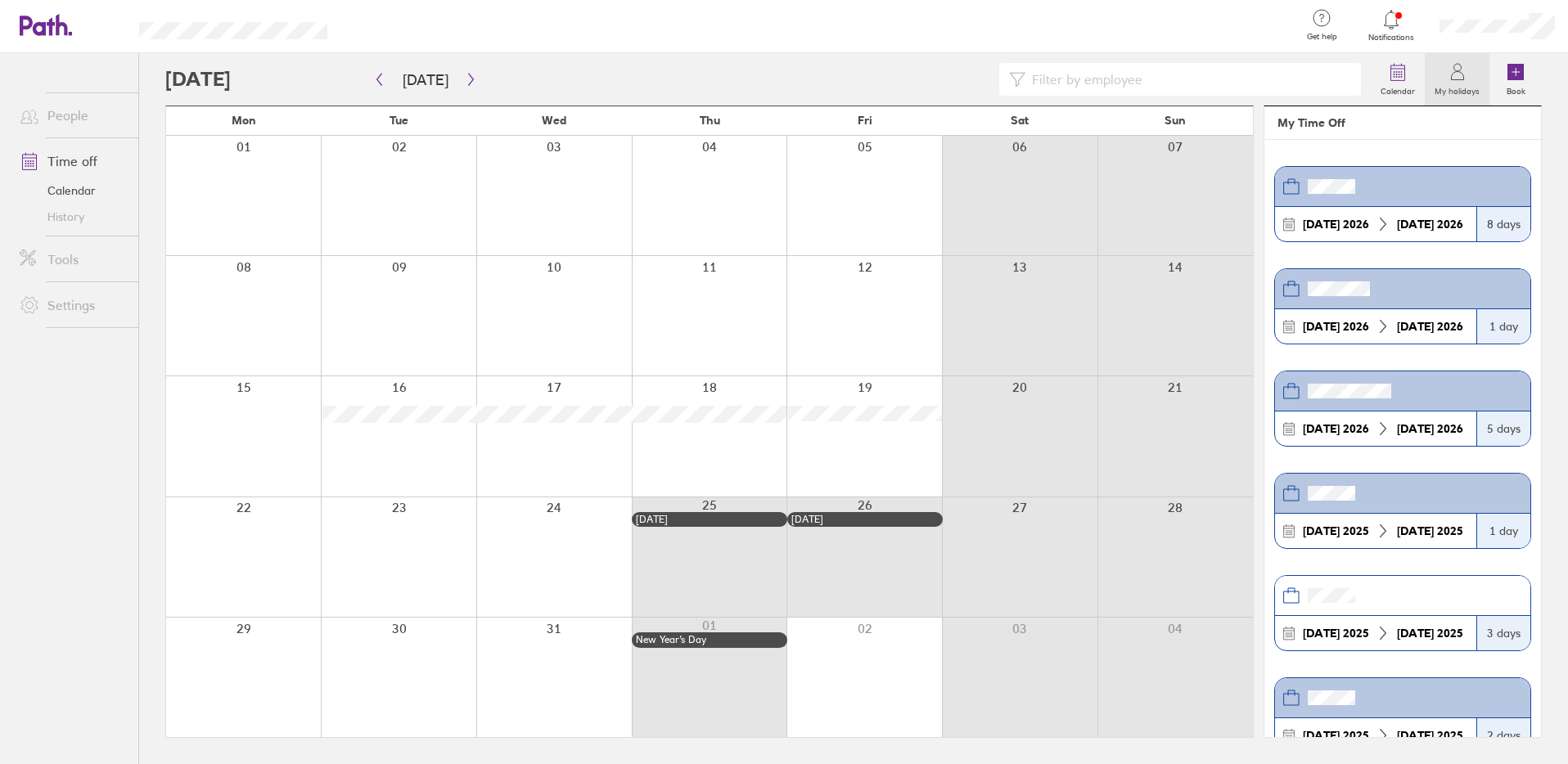
click at [1527, 22] on div at bounding box center [1497, 26] width 142 height 52
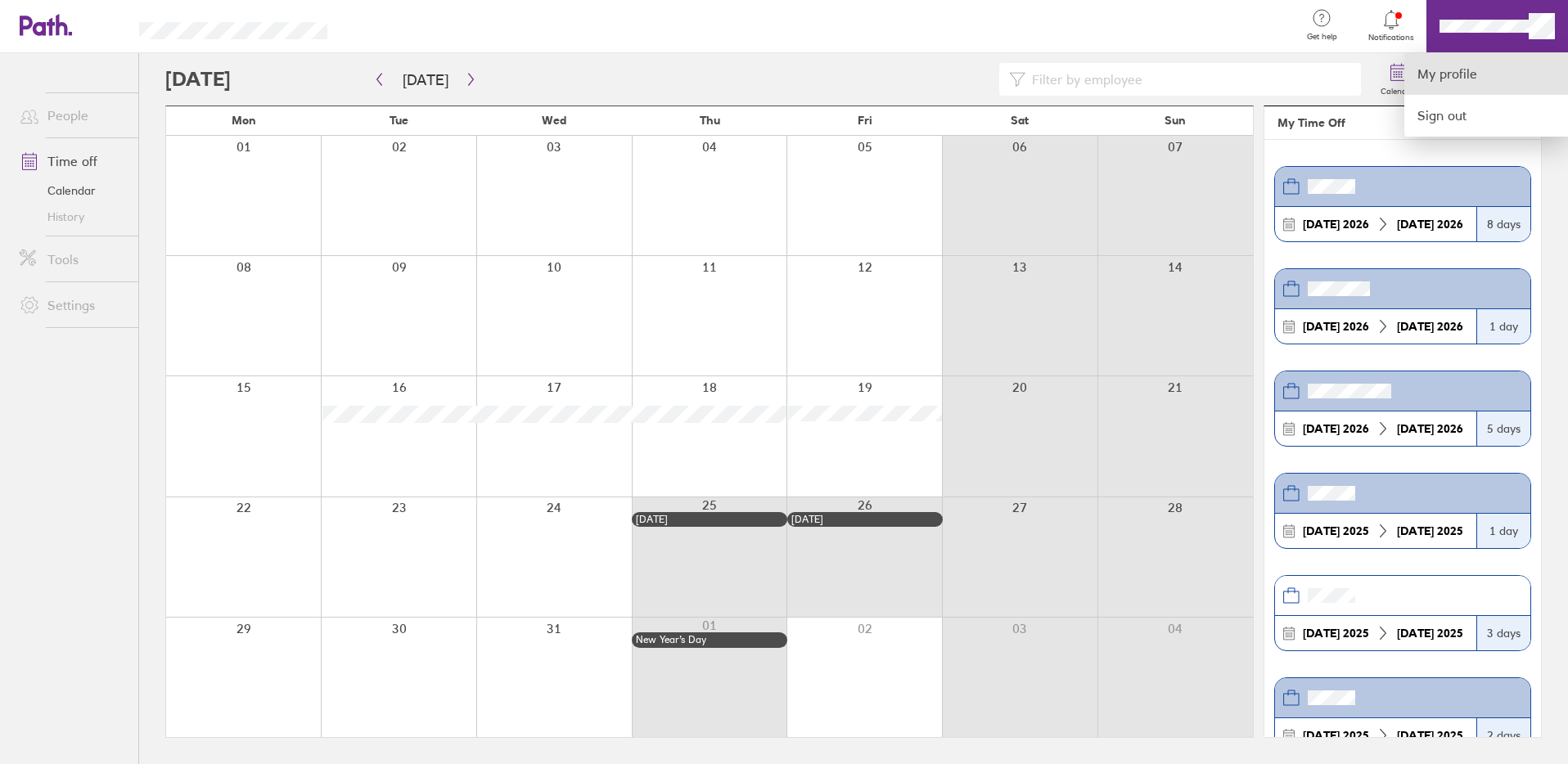
click at [1488, 83] on link "My profile" at bounding box center [1485, 74] width 163 height 41
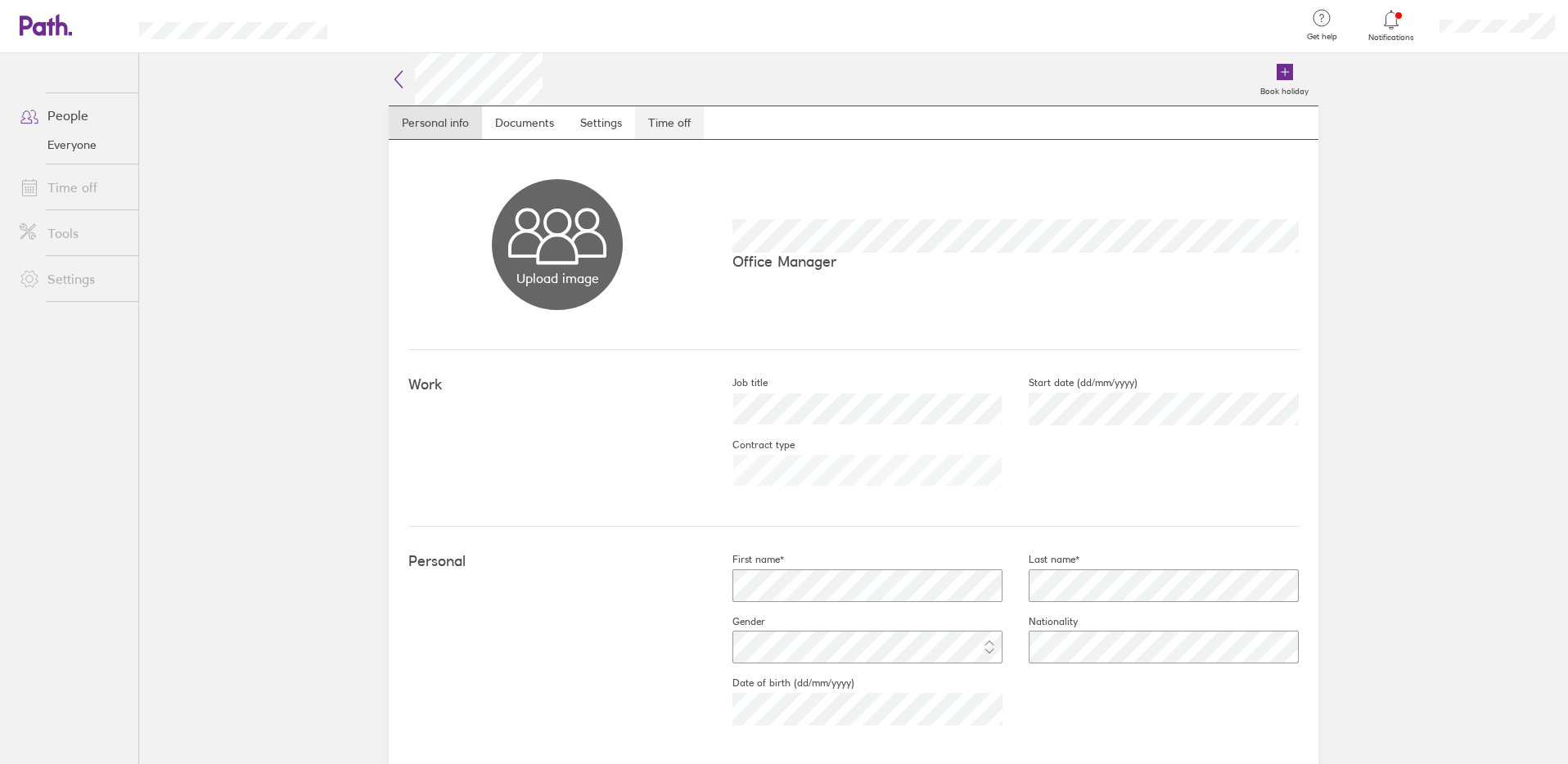
click at [671, 125] on link "Time off" at bounding box center [669, 122] width 69 height 32
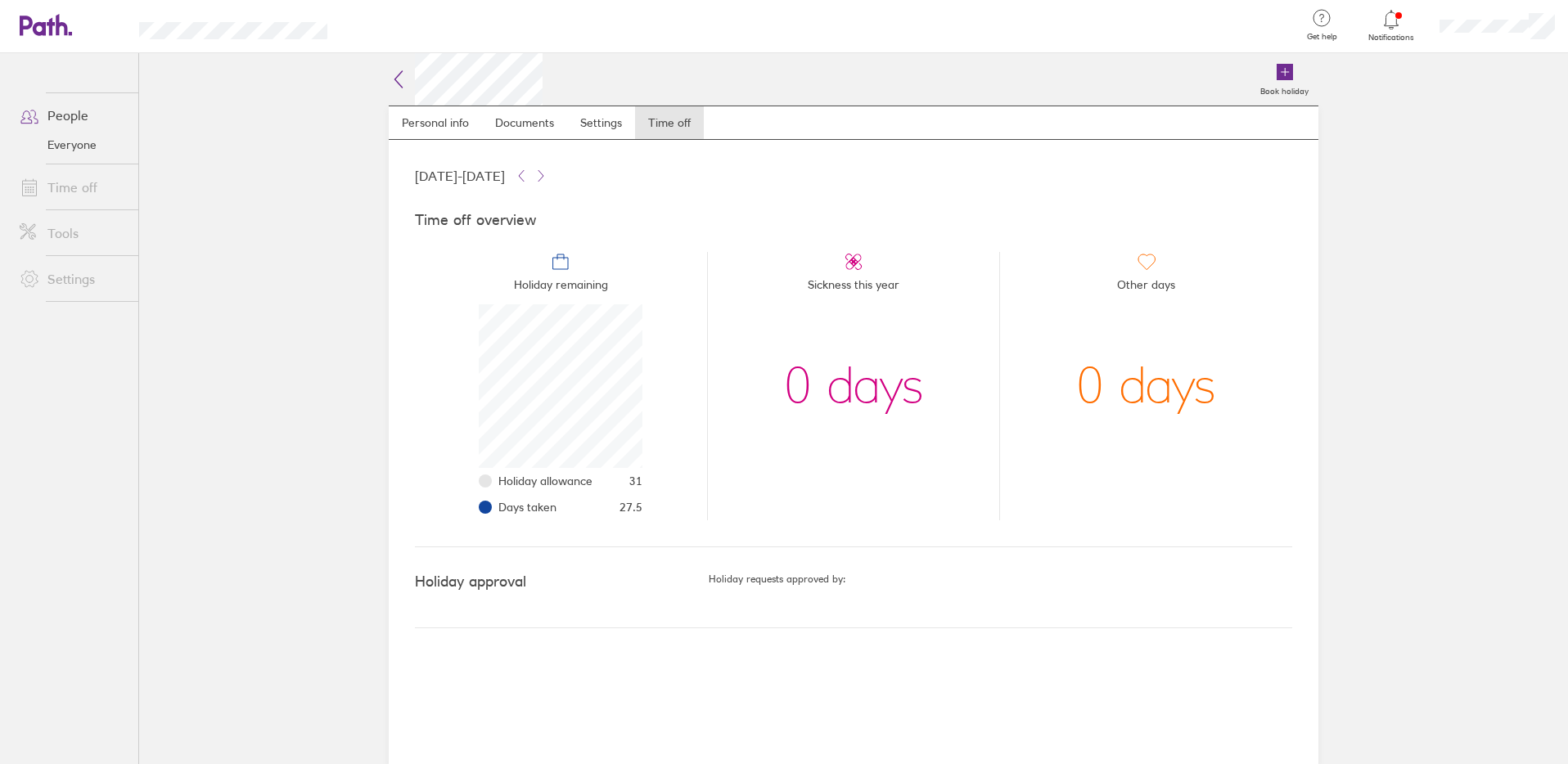
scroll to position [163, 163]
